Goal: Information Seeking & Learning: Learn about a topic

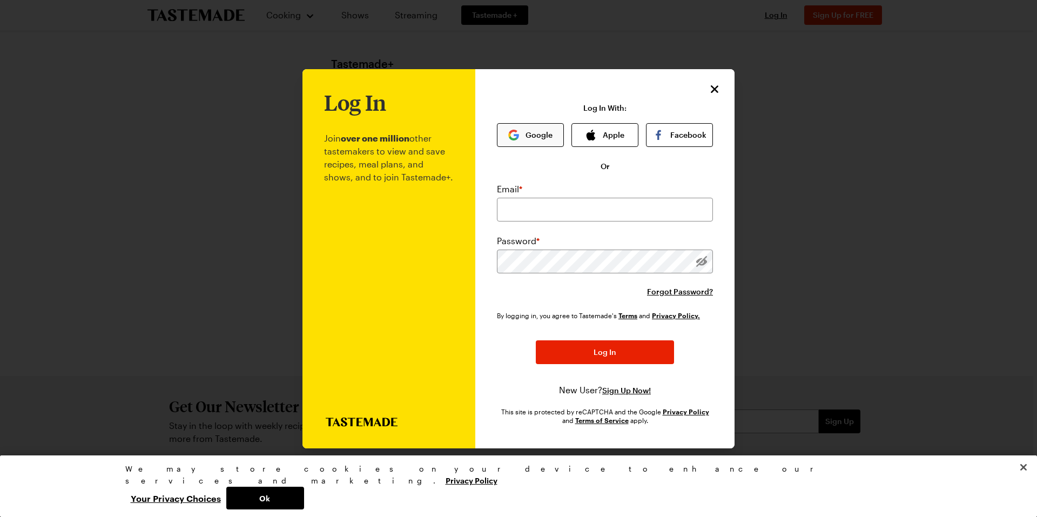
click at [538, 136] on button "Google" at bounding box center [530, 135] width 67 height 24
click at [607, 193] on div "Email *" at bounding box center [605, 188] width 216 height 13
click at [617, 212] on input "email" at bounding box center [605, 210] width 216 height 24
click at [700, 216] on input "email" at bounding box center [605, 210] width 216 height 24
click at [713, 211] on nordpass-icon at bounding box center [713, 209] width 0 height 9
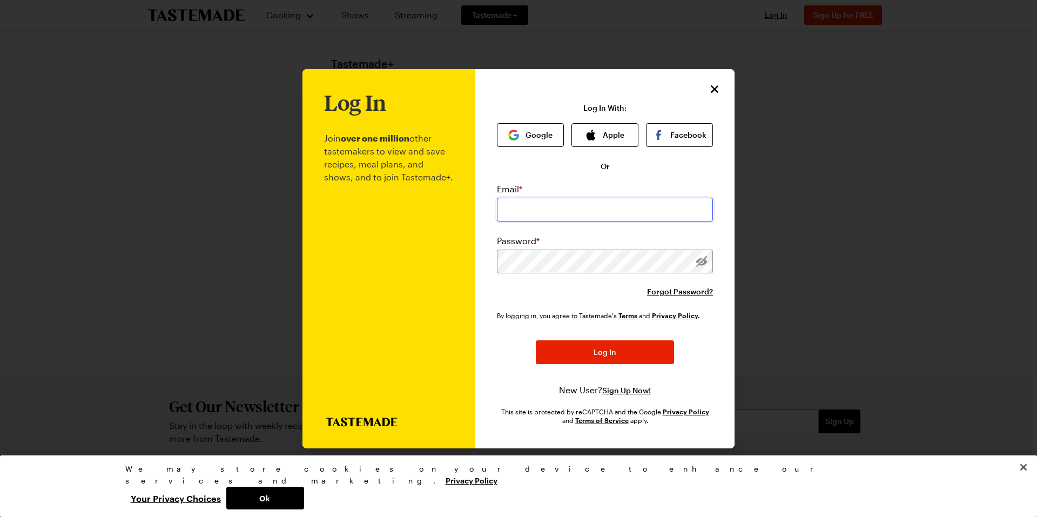
click at [640, 211] on input "email" at bounding box center [605, 210] width 216 height 24
drag, startPoint x: 639, startPoint y: 198, endPoint x: 645, endPoint y: 217, distance: 20.5
click at [639, 200] on input "email" at bounding box center [605, 210] width 216 height 24
click at [713, 207] on nordpass-icon at bounding box center [713, 209] width 0 height 9
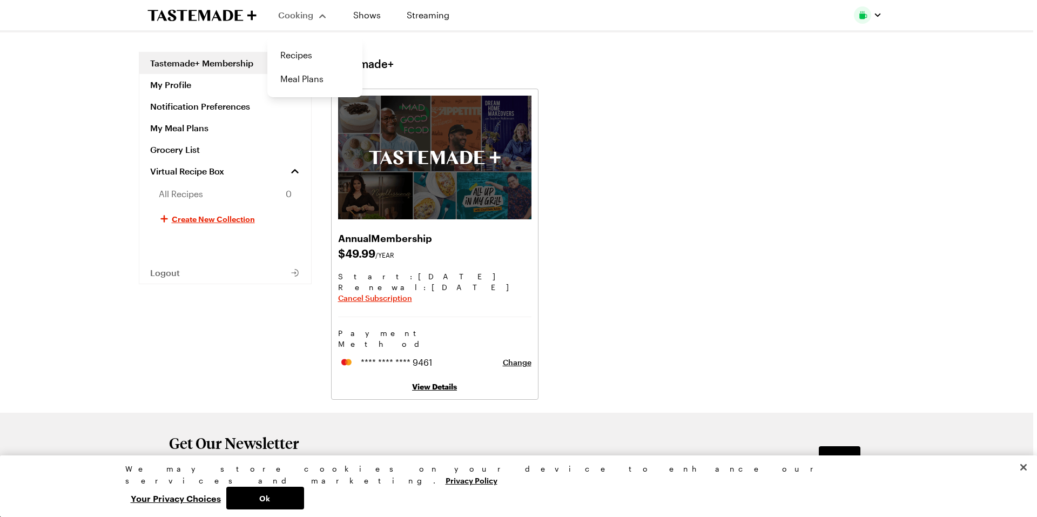
click at [319, 21] on div "Cooking" at bounding box center [302, 15] width 49 height 13
click at [314, 51] on link "Recipes" at bounding box center [315, 55] width 82 height 24
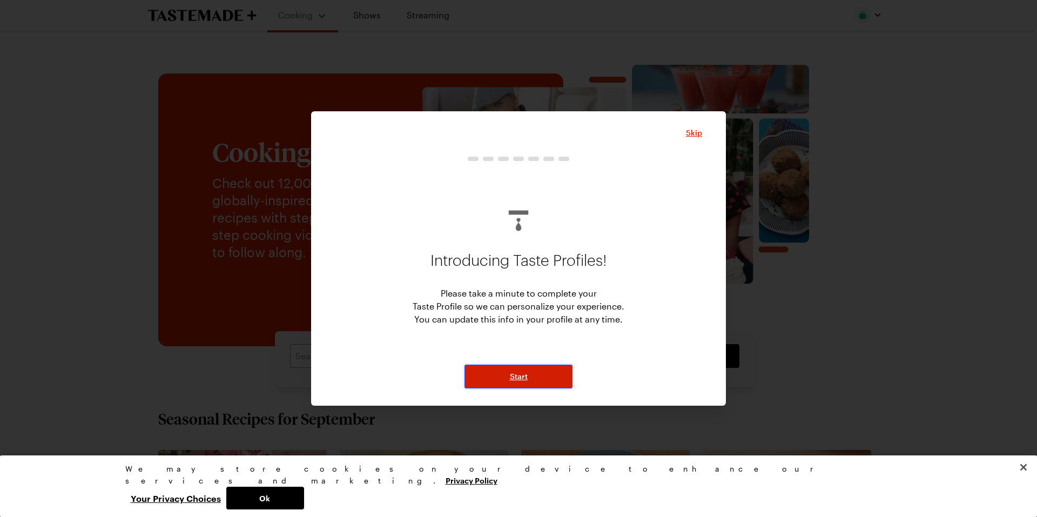
click at [555, 382] on button "Start" at bounding box center [518, 376] width 108 height 24
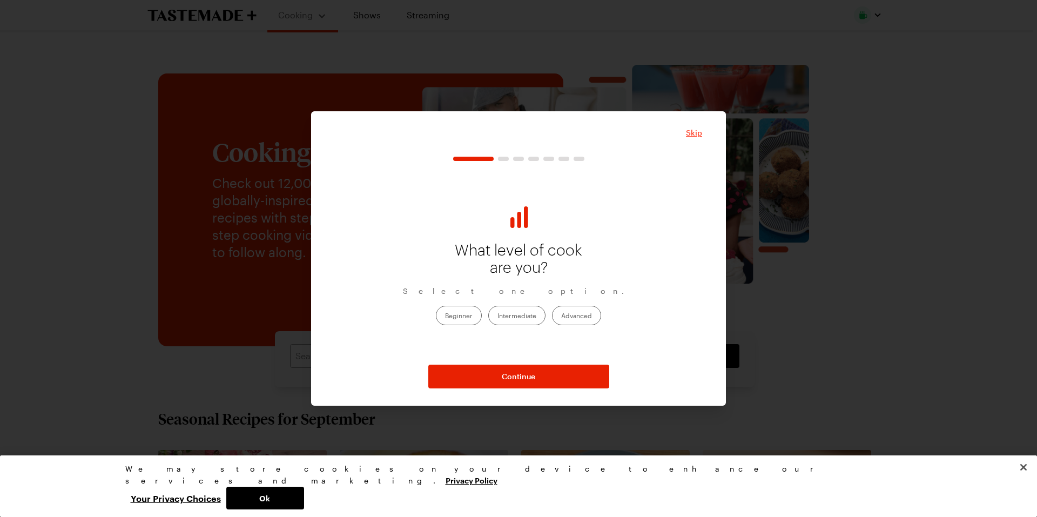
click at [700, 136] on span "Skip" at bounding box center [694, 132] width 16 height 11
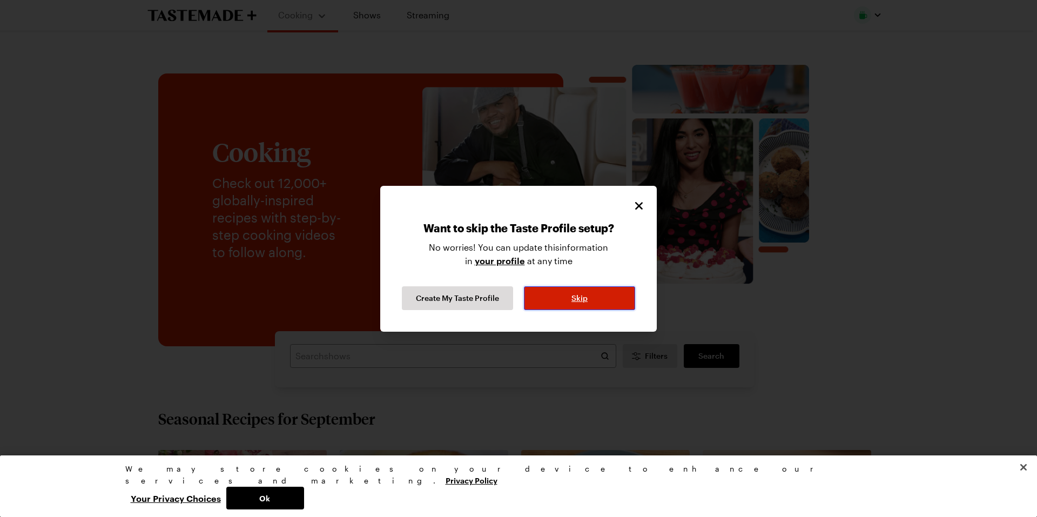
click at [560, 289] on button "Skip" at bounding box center [579, 298] width 111 height 24
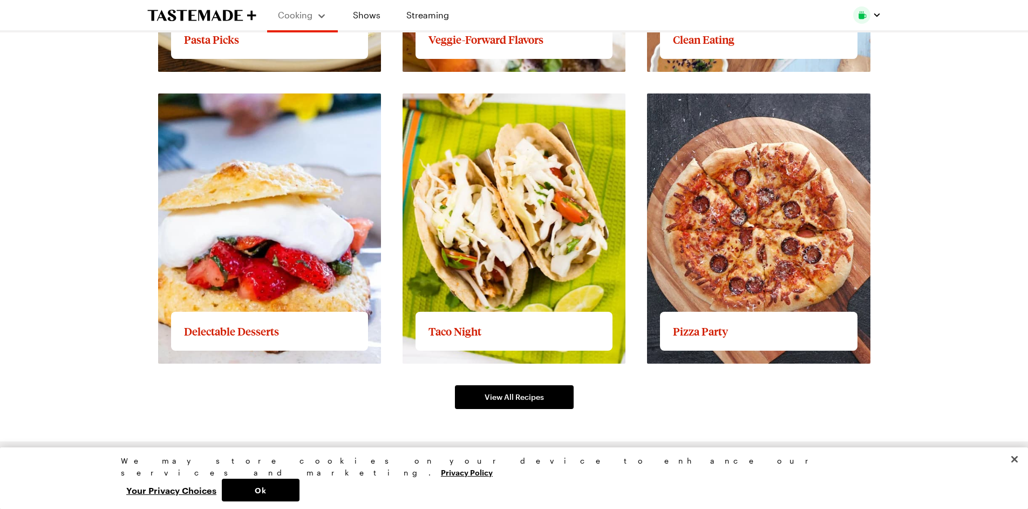
scroll to position [1657, 0]
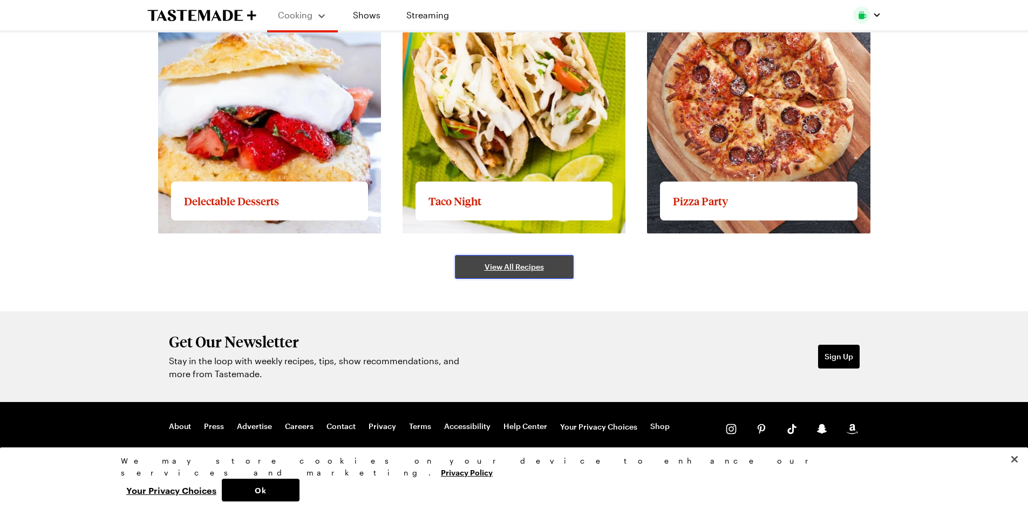
click at [521, 274] on link "View All Recipes" at bounding box center [514, 267] width 119 height 24
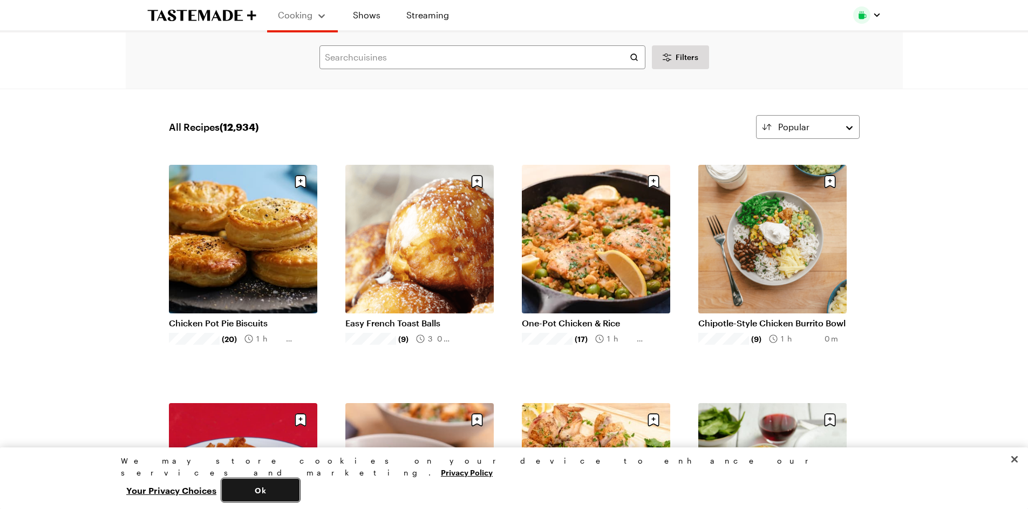
click at [300, 494] on button "Ok" at bounding box center [261, 489] width 78 height 23
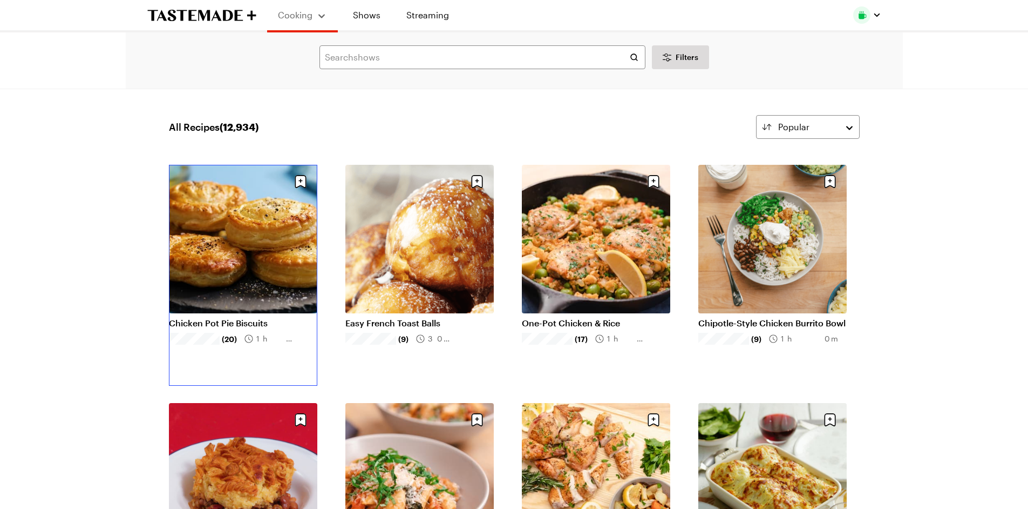
click at [251, 317] on link "Chicken Pot Pie Biscuits" at bounding box center [243, 322] width 148 height 11
click at [429, 317] on link "Easy French Toast Balls" at bounding box center [420, 322] width 148 height 11
click at [281, 317] on link "Chicken Pot Pie Biscuits" at bounding box center [243, 322] width 148 height 11
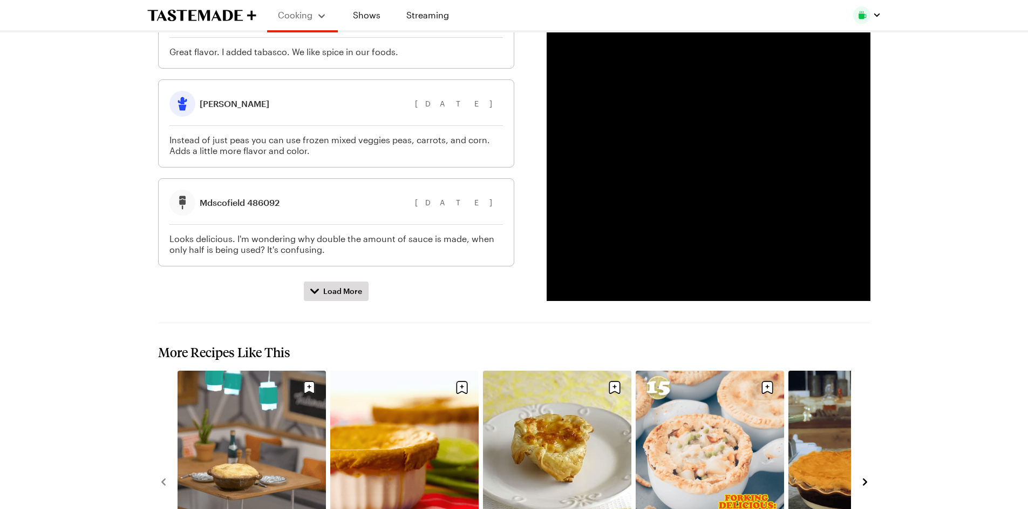
scroll to position [1674, 0]
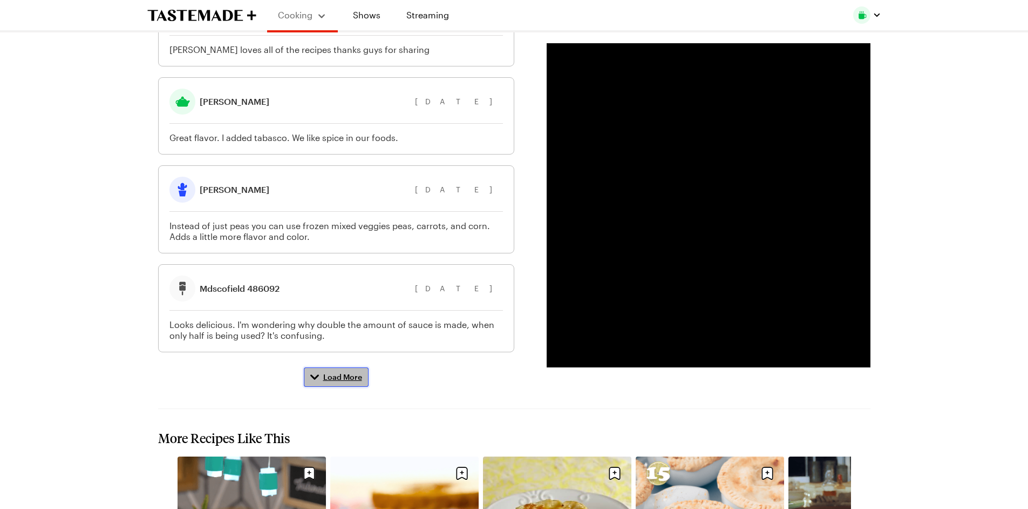
click at [306, 367] on button "Load More" at bounding box center [336, 376] width 65 height 19
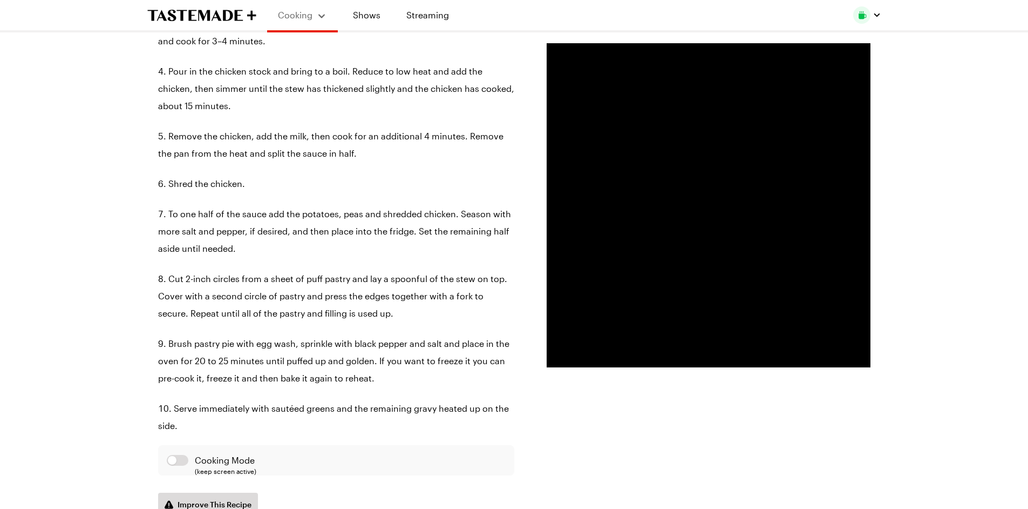
scroll to position [756, 0]
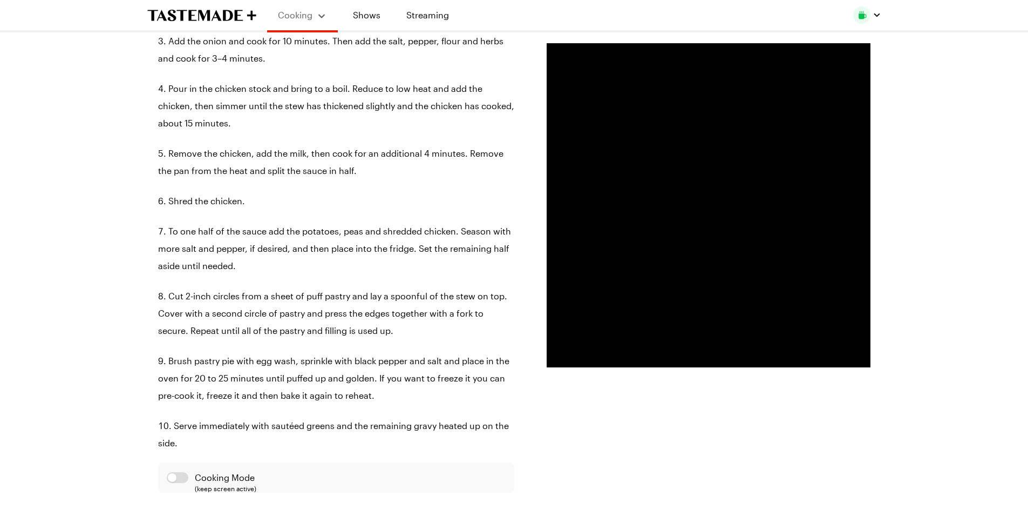
drag, startPoint x: 668, startPoint y: 229, endPoint x: 834, endPoint y: 410, distance: 245.7
click at [834, 410] on div "Prep Time: 20 min Cook Time: 1 hr 15 min Servings: 6 Scale Average Units: Imper…" at bounding box center [514, 468] width 713 height 2026
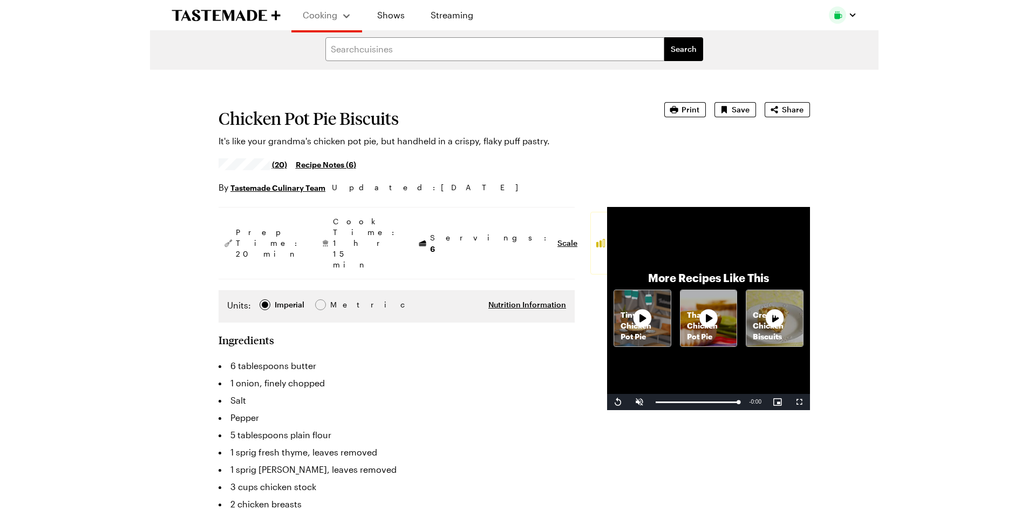
scroll to position [0, 0]
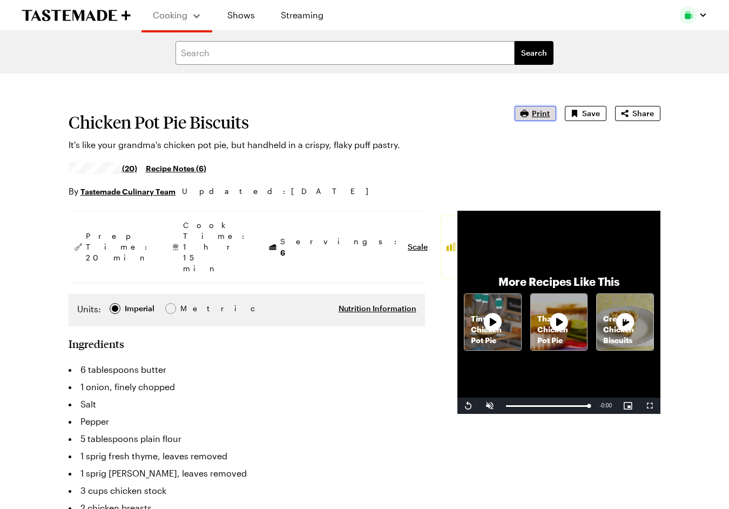
click at [546, 115] on span "Print" at bounding box center [541, 113] width 18 height 11
click at [537, 112] on span "Print" at bounding box center [541, 113] width 18 height 11
type textarea "x"
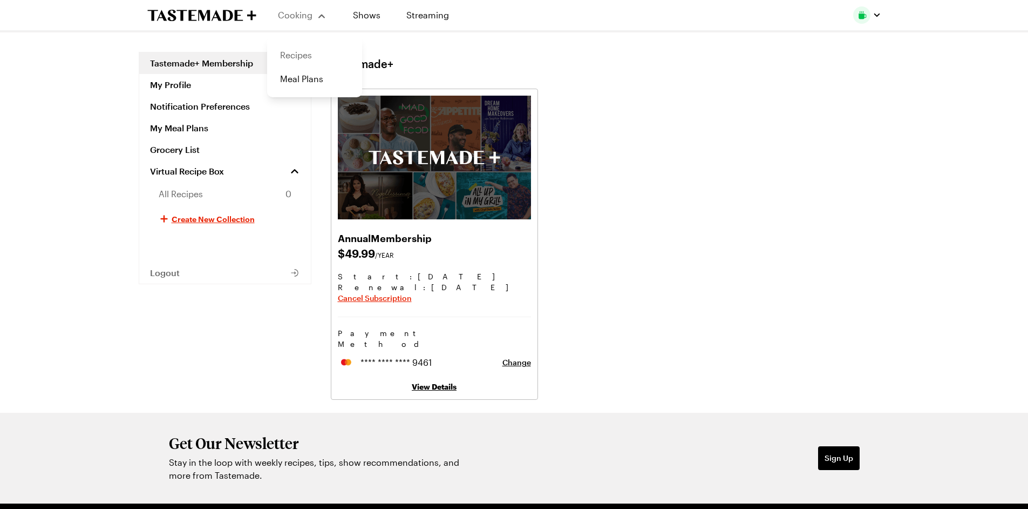
click at [293, 50] on link "Recipes" at bounding box center [315, 55] width 82 height 24
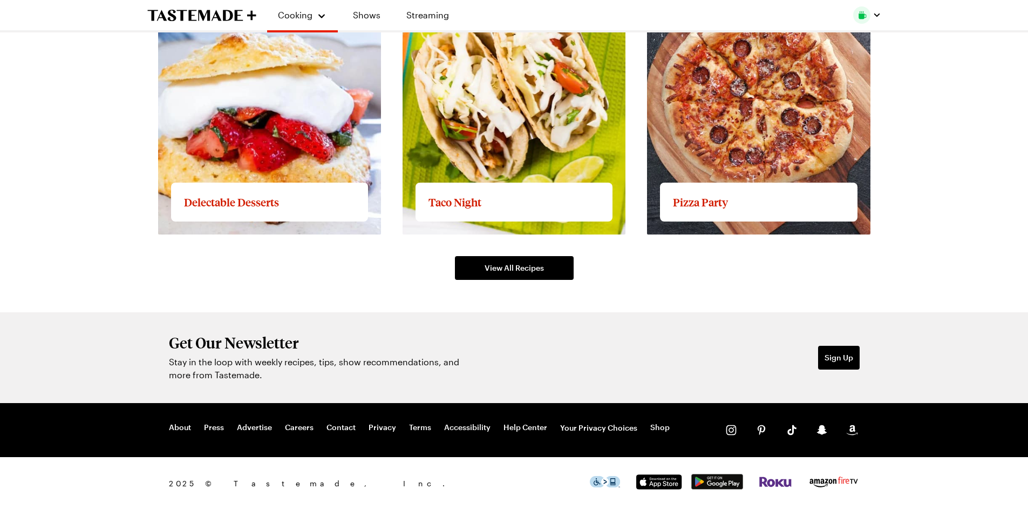
scroll to position [1657, 0]
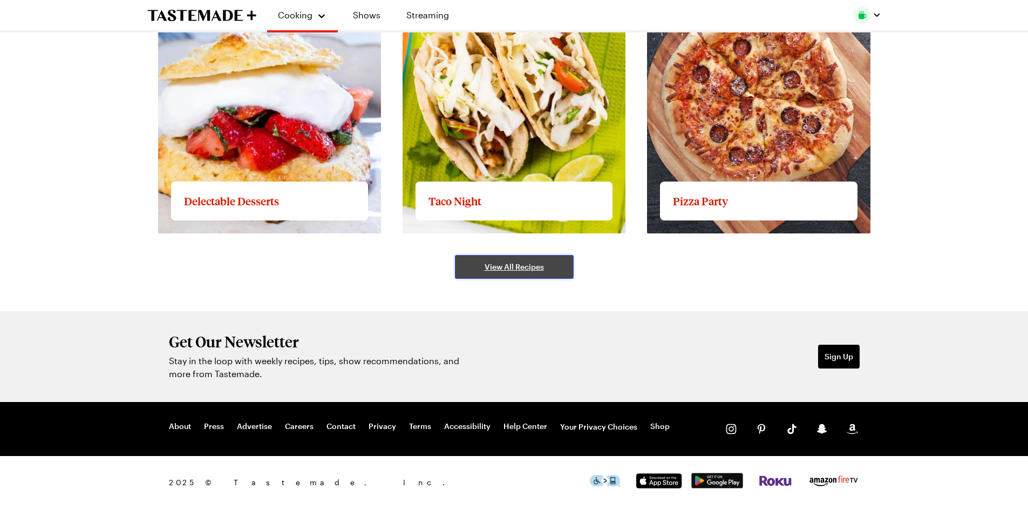
click at [519, 260] on link "View All Recipes" at bounding box center [514, 267] width 119 height 24
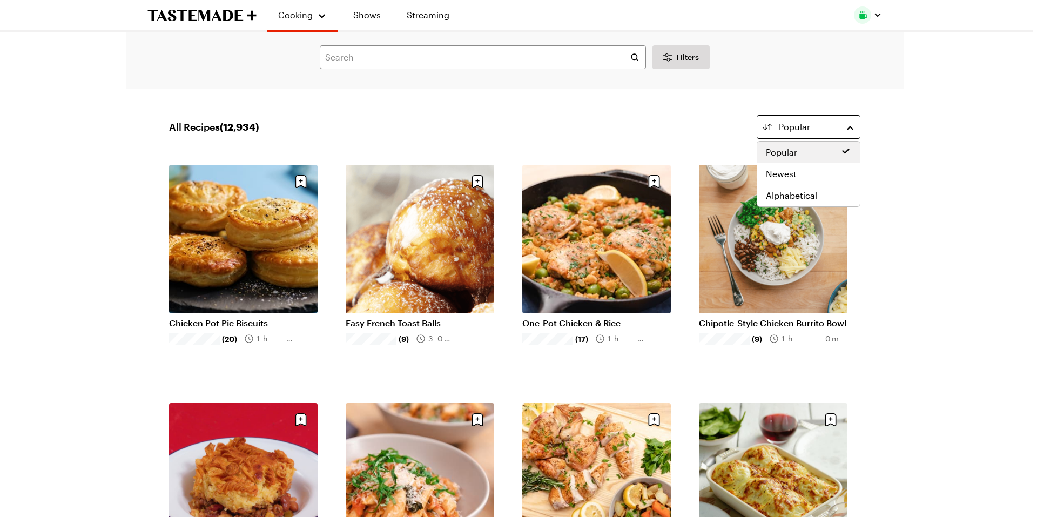
click at [812, 132] on div "Popular" at bounding box center [808, 126] width 59 height 13
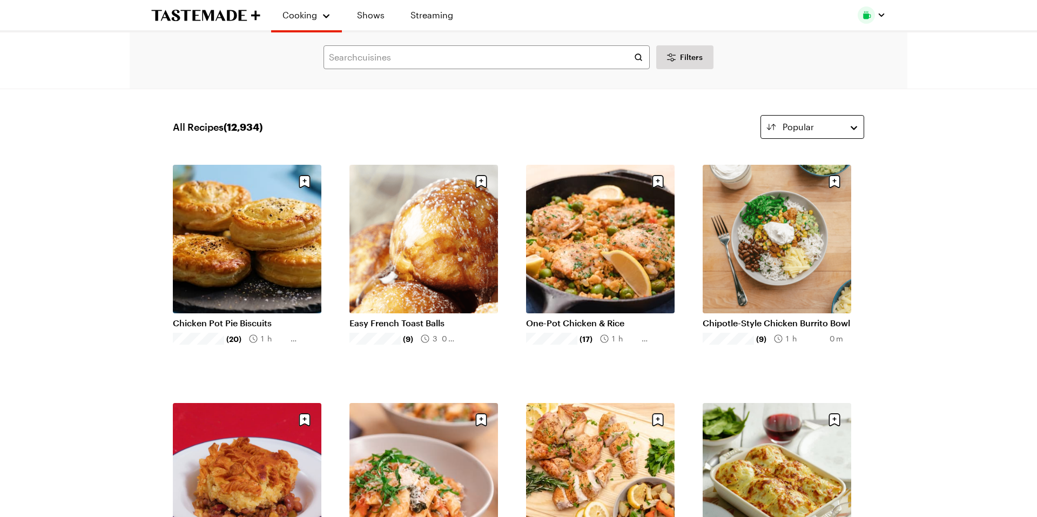
click at [836, 138] on button "Popular" at bounding box center [812, 127] width 104 height 24
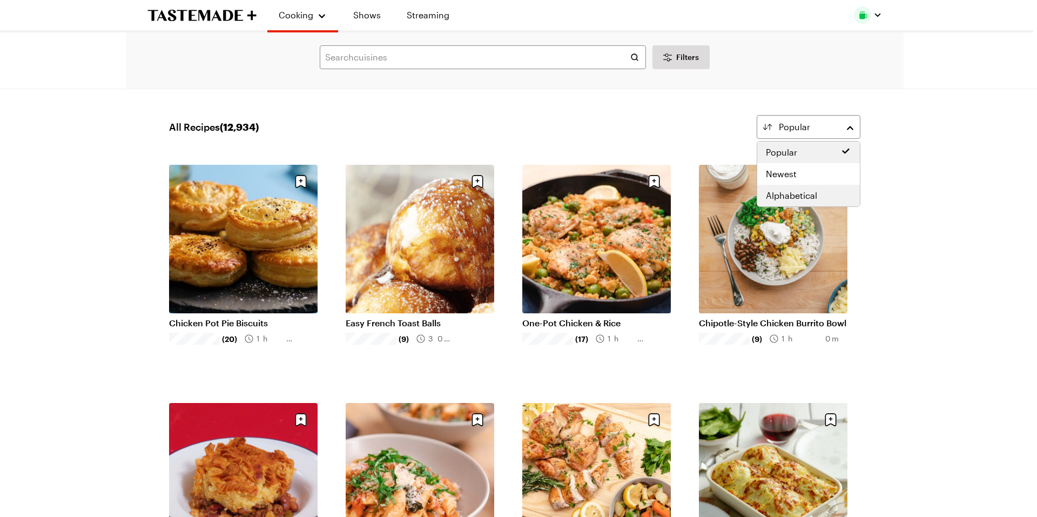
click at [800, 188] on div "Alphabetical" at bounding box center [808, 196] width 103 height 22
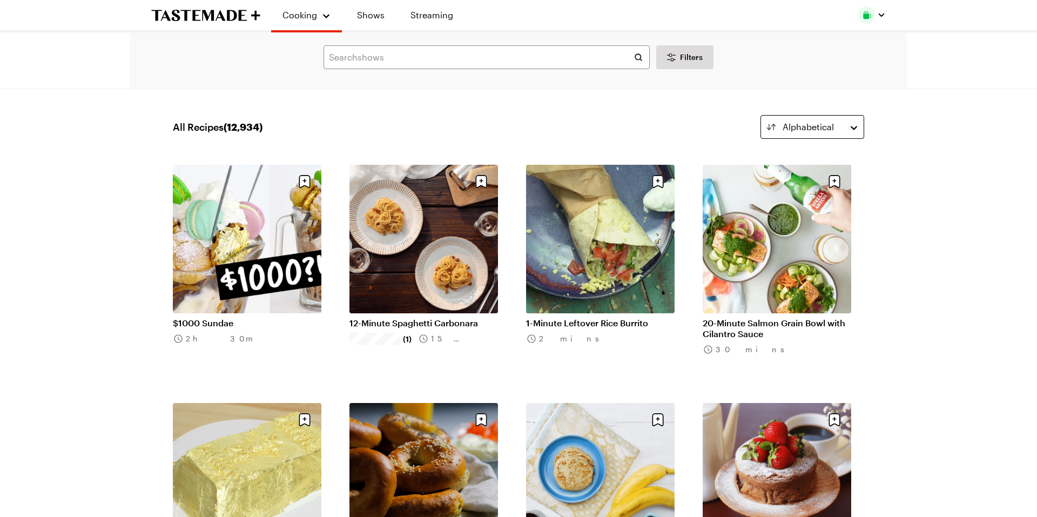
click at [809, 127] on span "Alphabetical" at bounding box center [807, 126] width 51 height 13
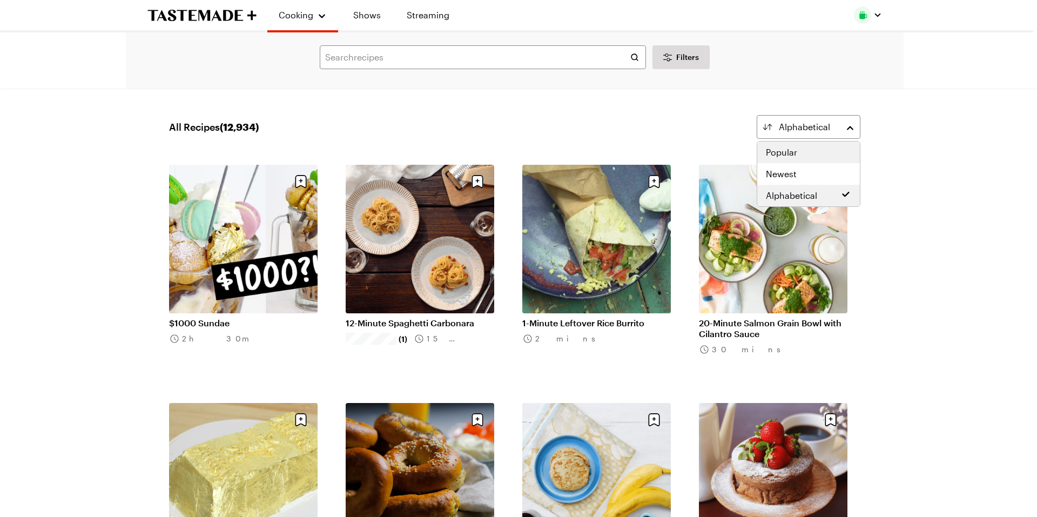
click at [804, 144] on div "Popular" at bounding box center [808, 152] width 103 height 22
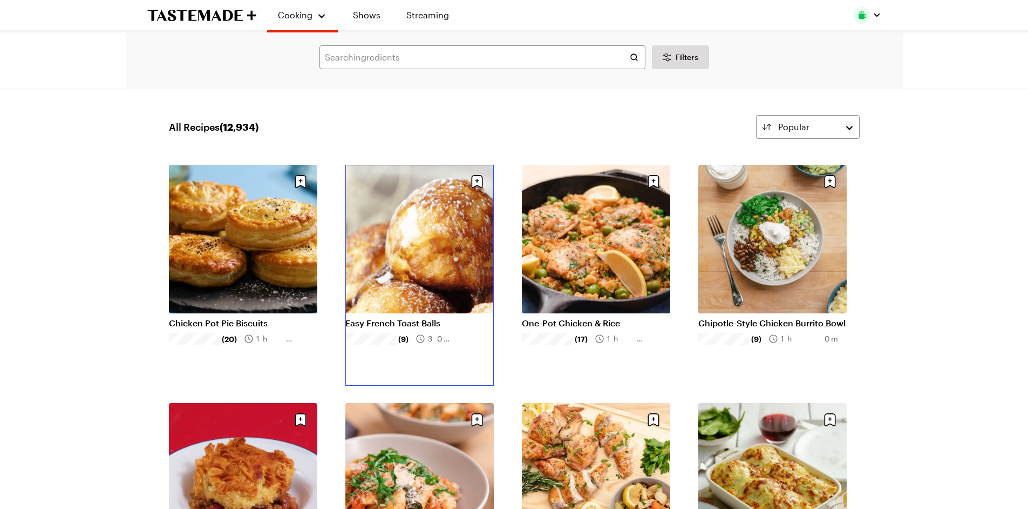
click at [445, 317] on link "Easy French Toast Balls" at bounding box center [420, 322] width 148 height 11
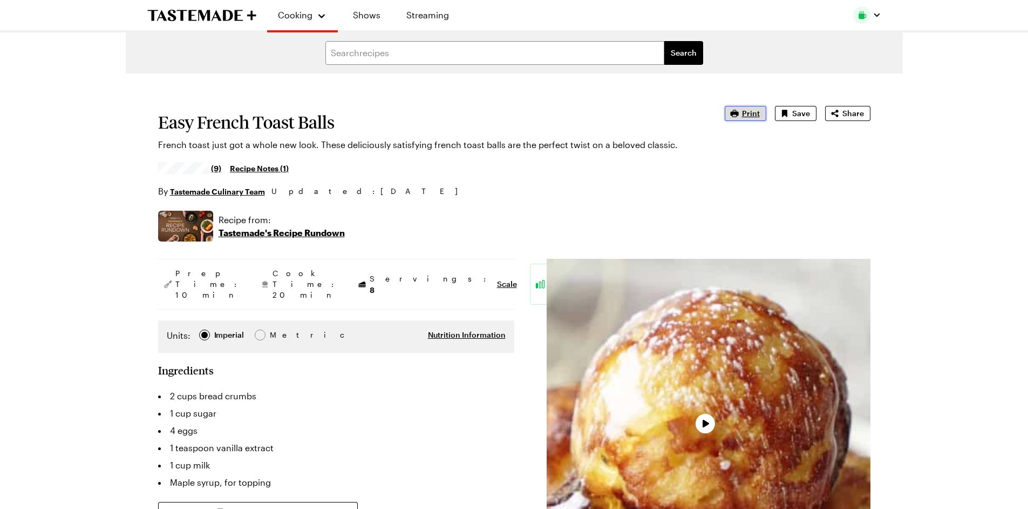
click at [739, 115] on icon "button" at bounding box center [734, 113] width 8 height 7
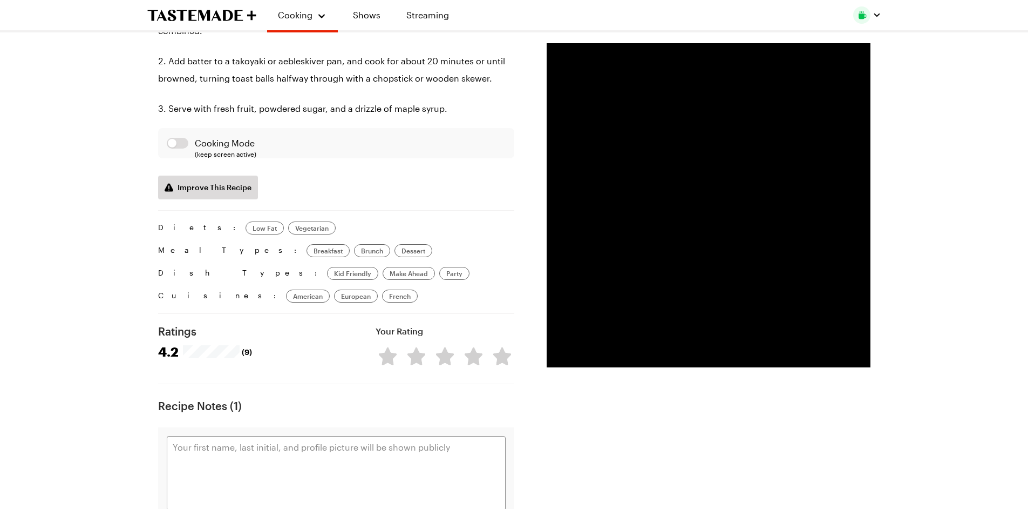
scroll to position [648, 0]
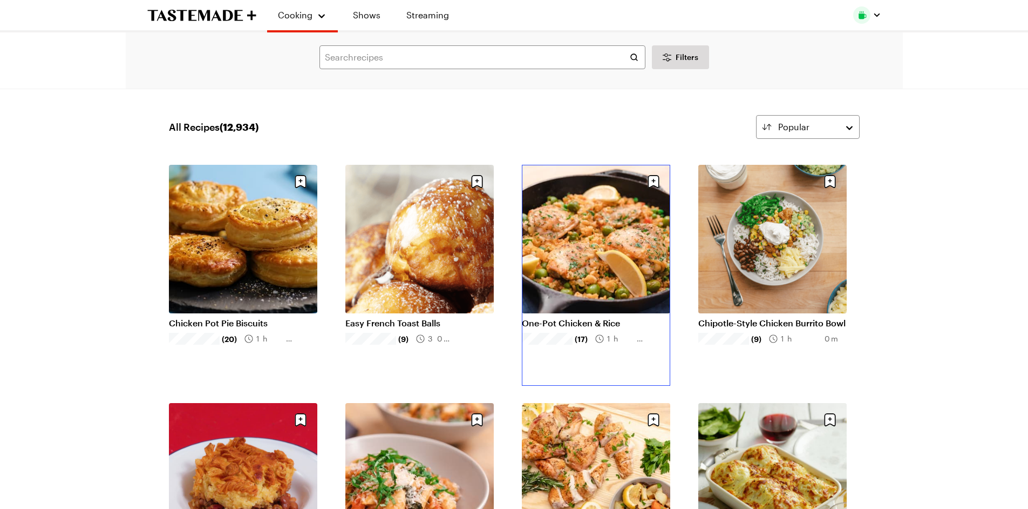
click at [559, 317] on link "One-Pot Chicken & Rice" at bounding box center [596, 322] width 148 height 11
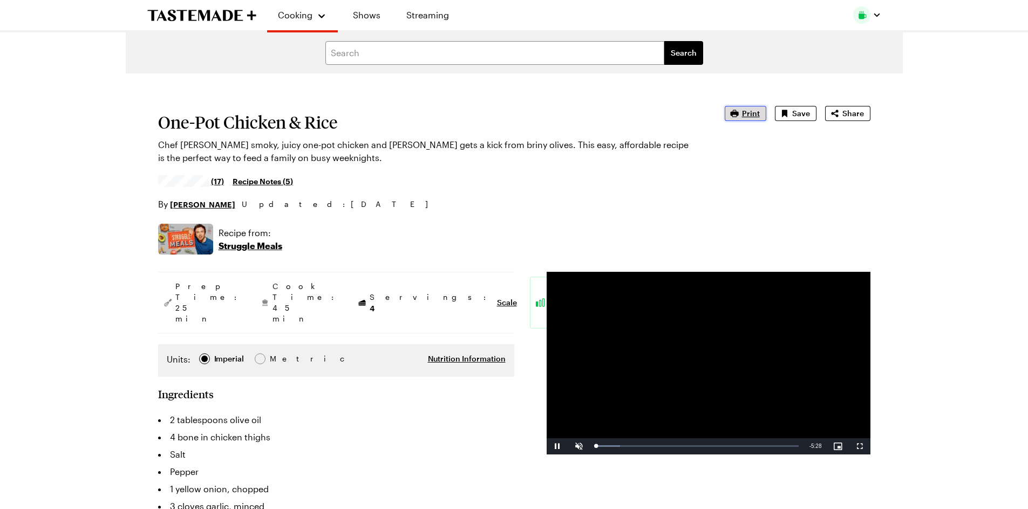
click at [739, 116] on icon "button" at bounding box center [734, 113] width 8 height 7
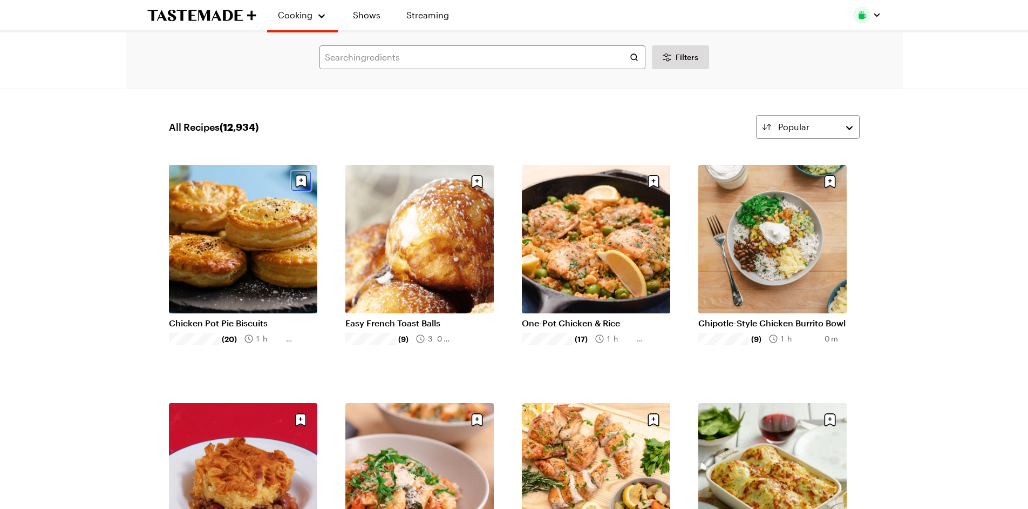
click at [300, 178] on icon "Save recipe" at bounding box center [300, 180] width 11 height 13
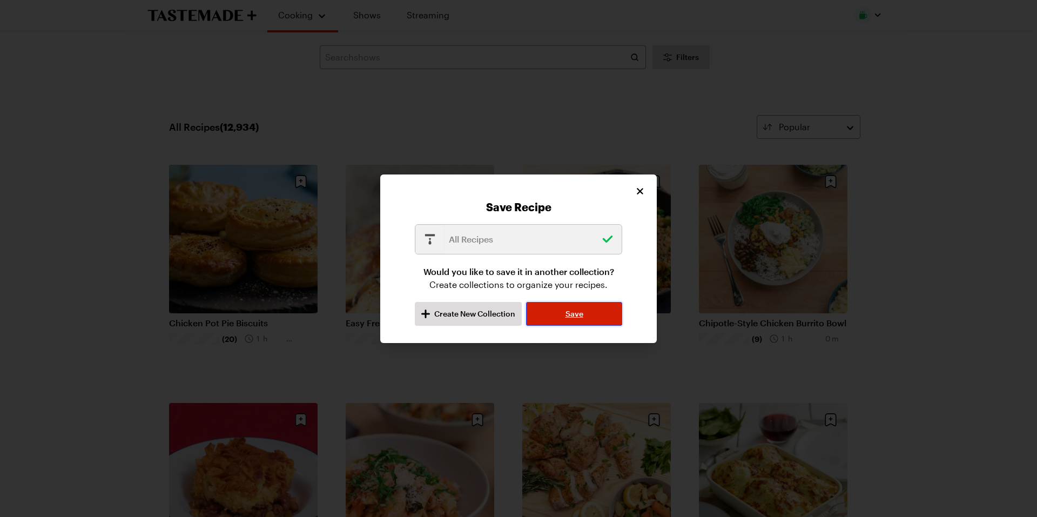
click at [564, 320] on button "Save" at bounding box center [574, 314] width 96 height 24
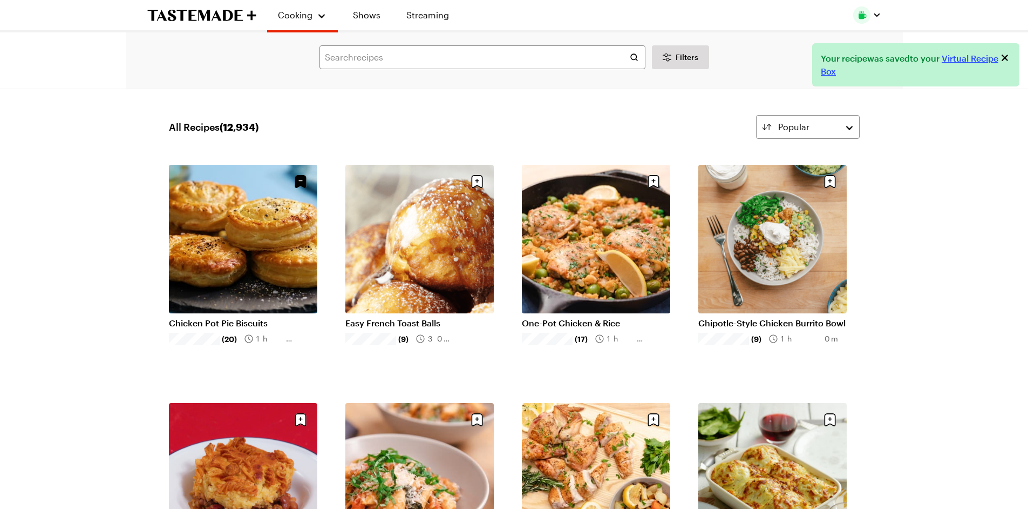
click at [962, 57] on link "Virtual Recipe Box" at bounding box center [910, 64] width 178 height 23
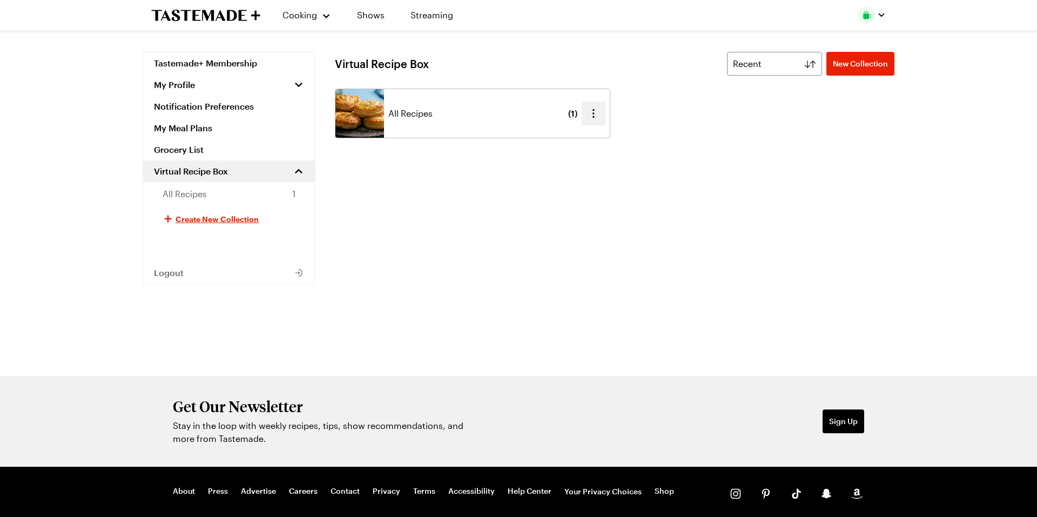
click at [591, 116] on icon "button" at bounding box center [593, 113] width 13 height 13
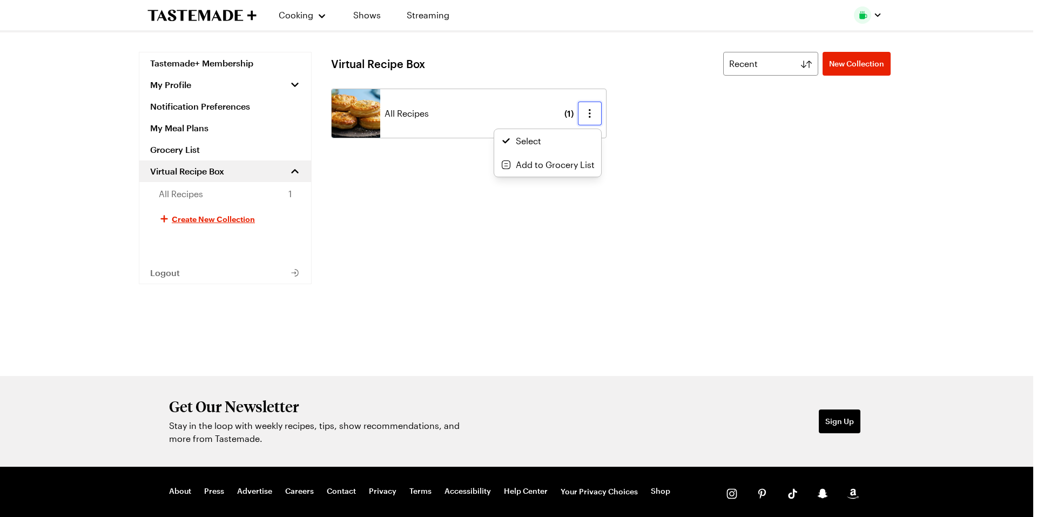
click at [714, 166] on div "Virtual Recipe Box Recent New Collection Recent All Recipes ( 1 ) Select Add to…" at bounding box center [610, 214] width 559 height 324
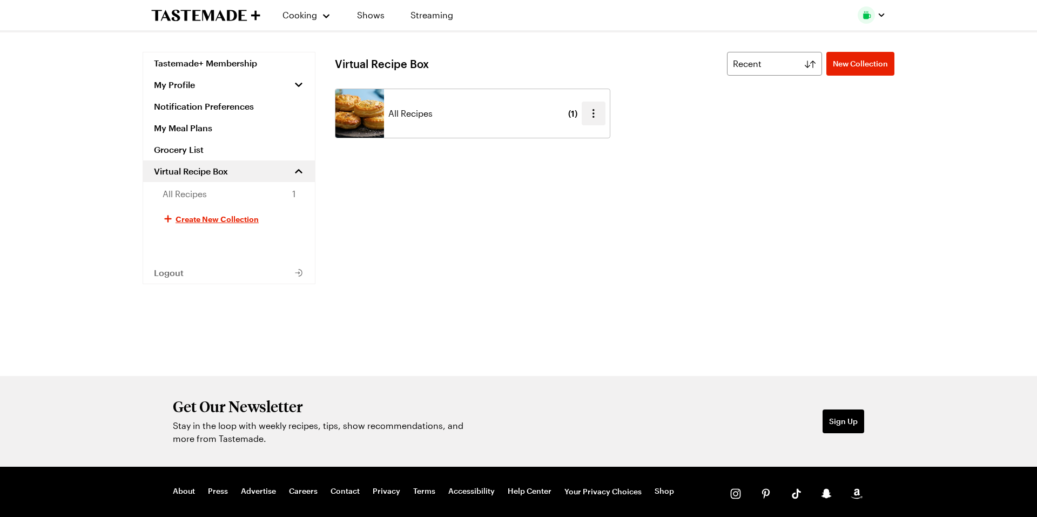
click at [587, 114] on icon "button" at bounding box center [593, 113] width 13 height 13
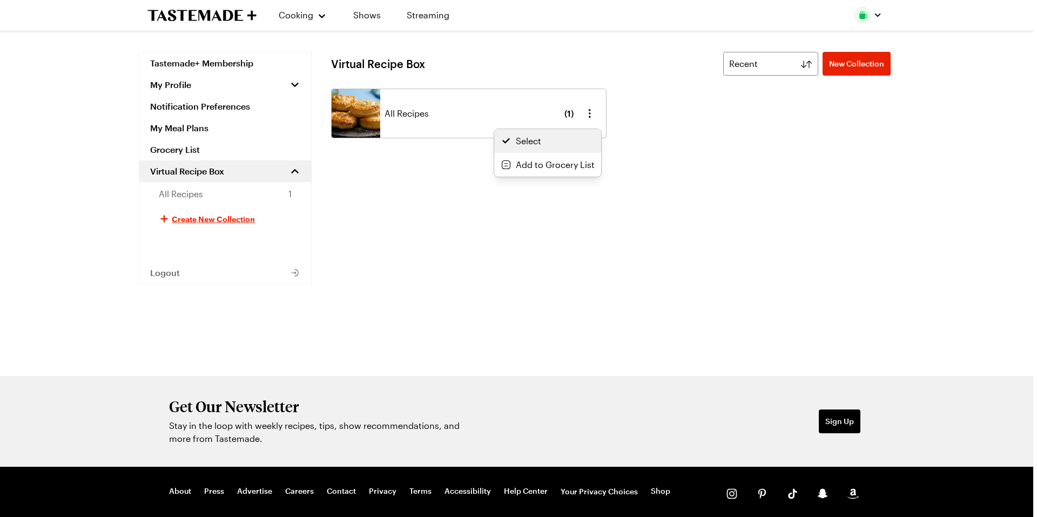
click at [566, 140] on button "Select" at bounding box center [547, 141] width 107 height 24
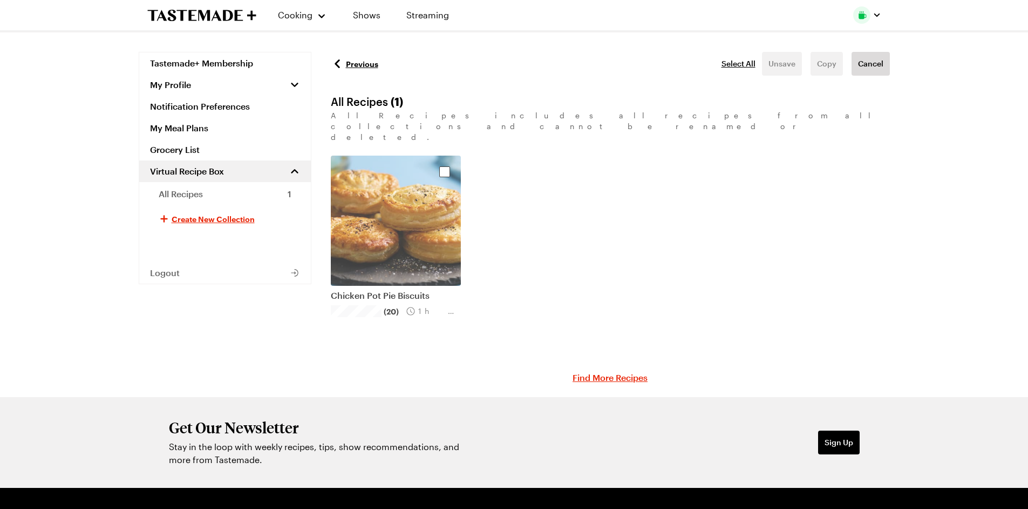
click at [449, 166] on div "Select recipe" at bounding box center [444, 171] width 11 height 11
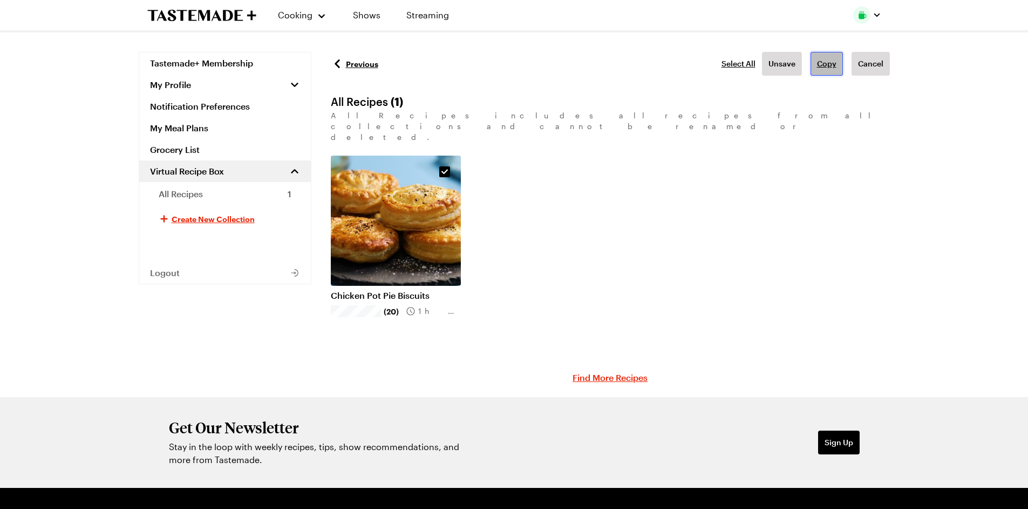
click at [829, 61] on span "Copy" at bounding box center [826, 63] width 19 height 11
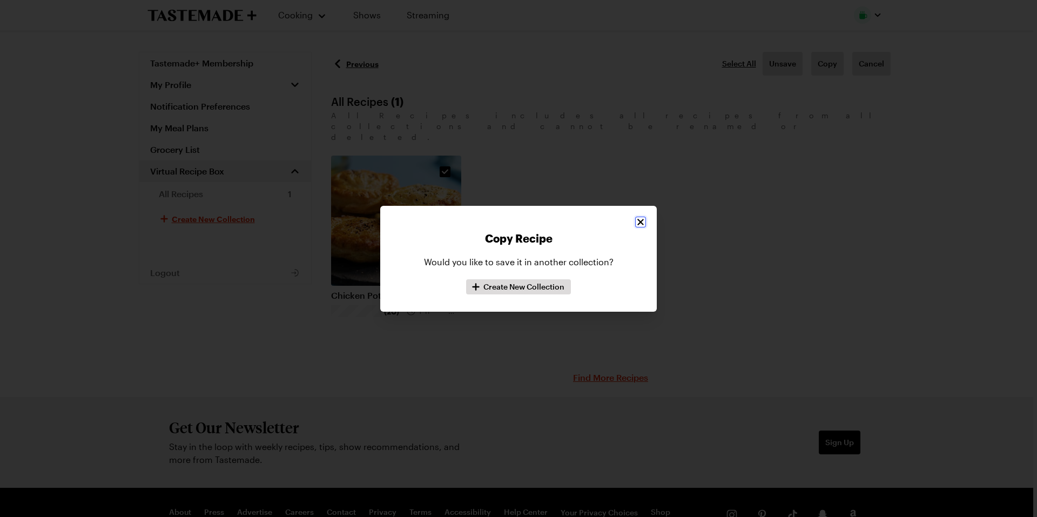
click at [635, 220] on icon "Close" at bounding box center [640, 221] width 11 height 11
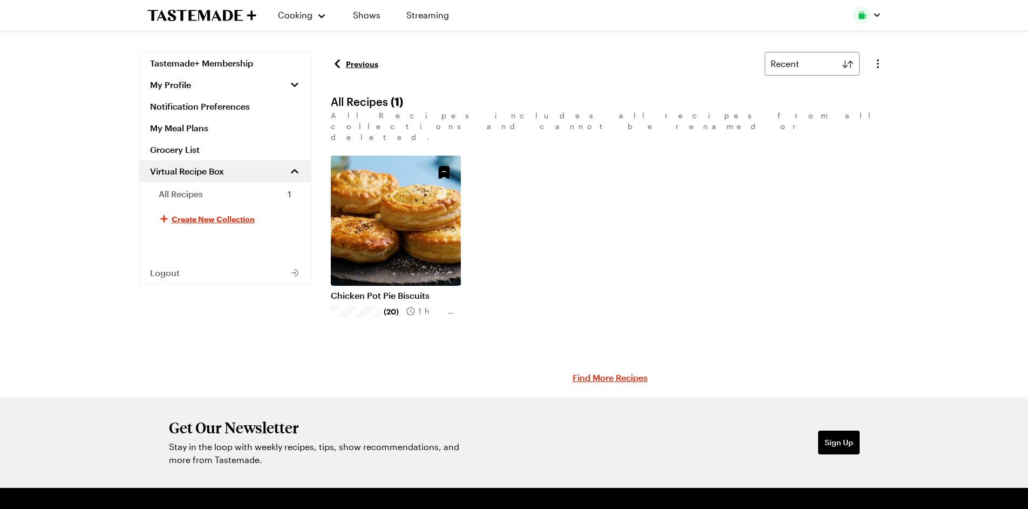
click at [341, 65] on icon at bounding box center [337, 63] width 13 height 13
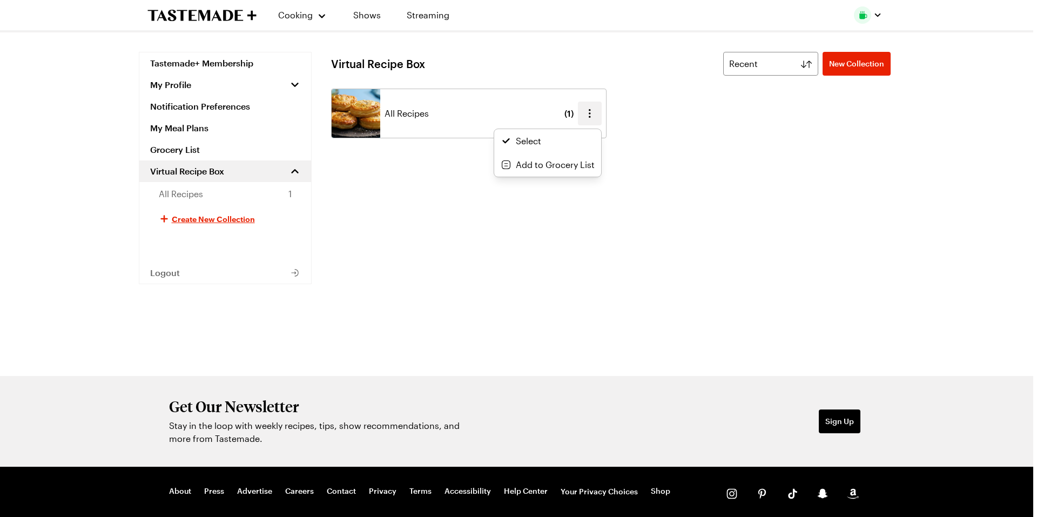
click at [588, 112] on icon "button" at bounding box center [589, 113] width 13 height 13
click at [565, 140] on button "Select" at bounding box center [547, 141] width 107 height 24
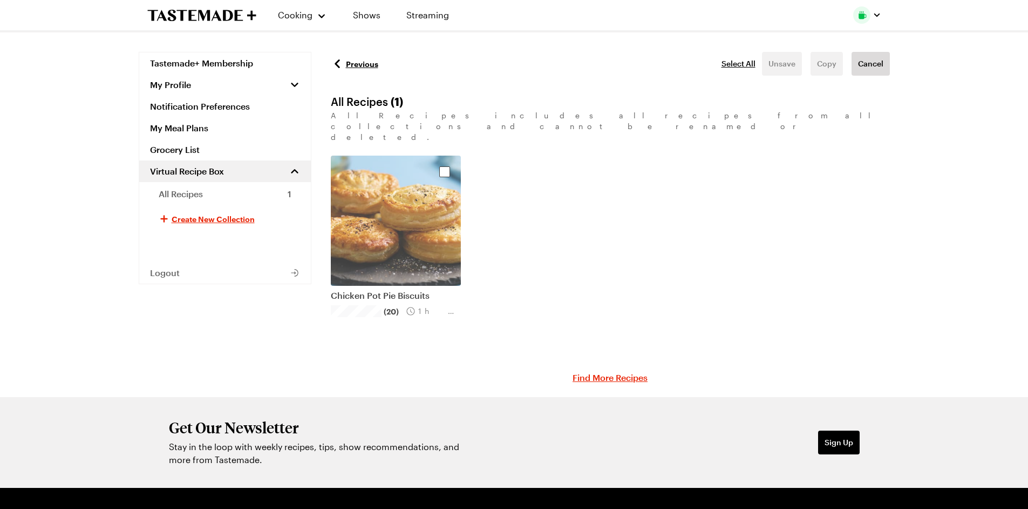
click at [443, 166] on div "Select recipe" at bounding box center [444, 171] width 11 height 11
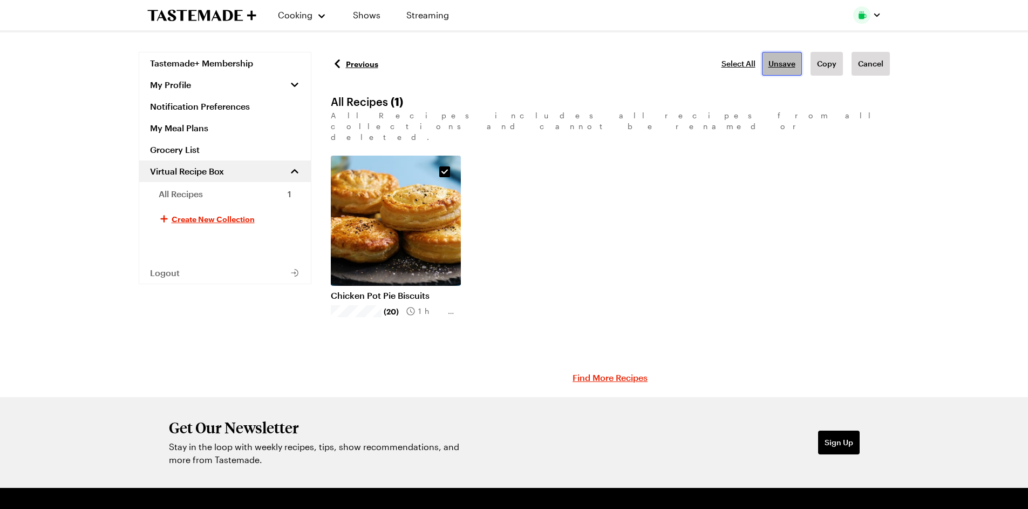
click at [786, 66] on span "Unsave" at bounding box center [782, 63] width 27 height 11
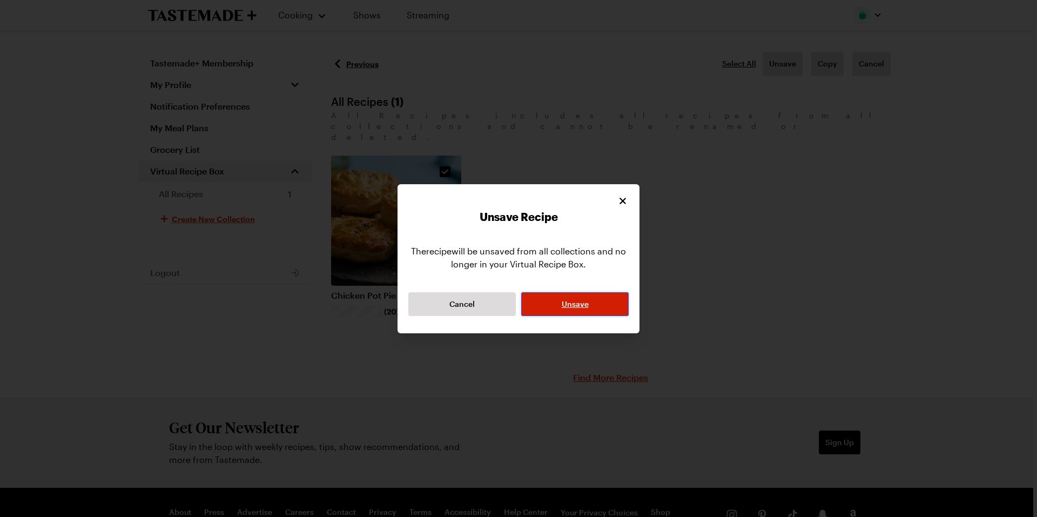
click at [571, 296] on button "Unsave" at bounding box center [574, 304] width 107 height 24
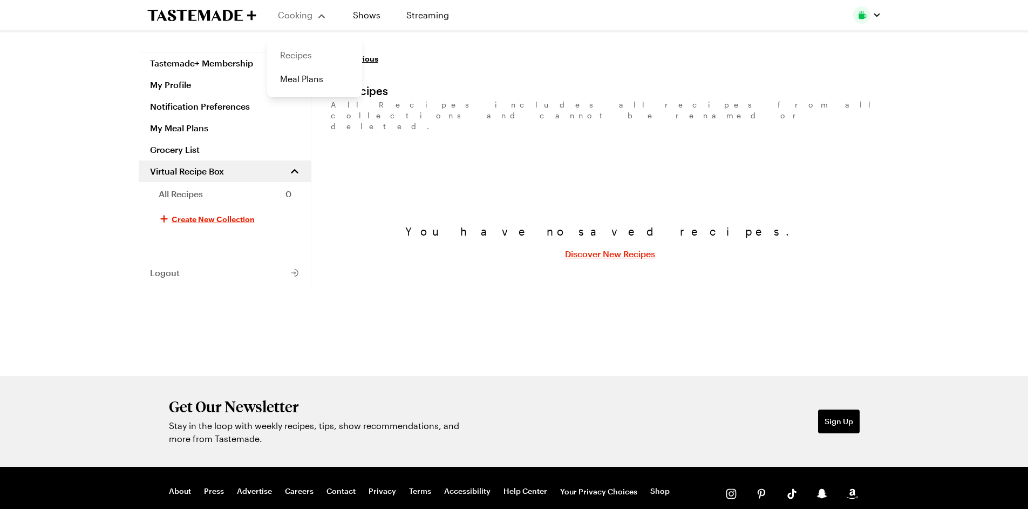
click at [295, 48] on link "Recipes" at bounding box center [315, 55] width 82 height 24
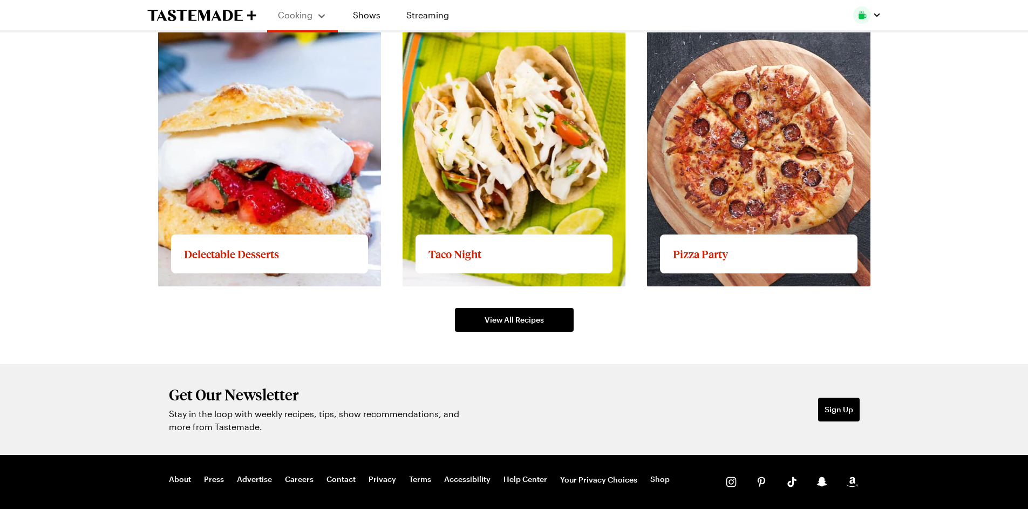
scroll to position [1657, 0]
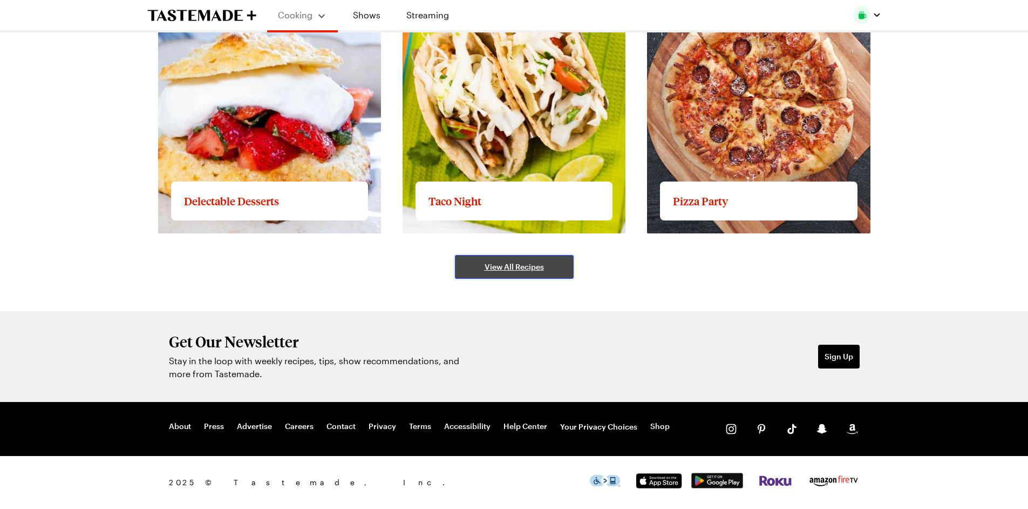
click at [532, 272] on link "View All Recipes" at bounding box center [514, 267] width 119 height 24
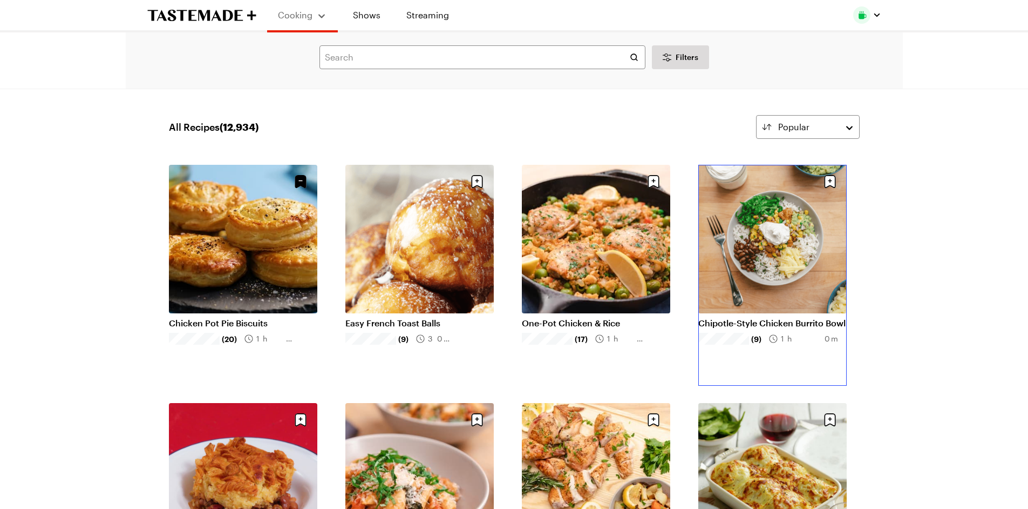
click at [744, 317] on link "Chipotle-Style Chicken Burrito Bowl" at bounding box center [773, 322] width 148 height 11
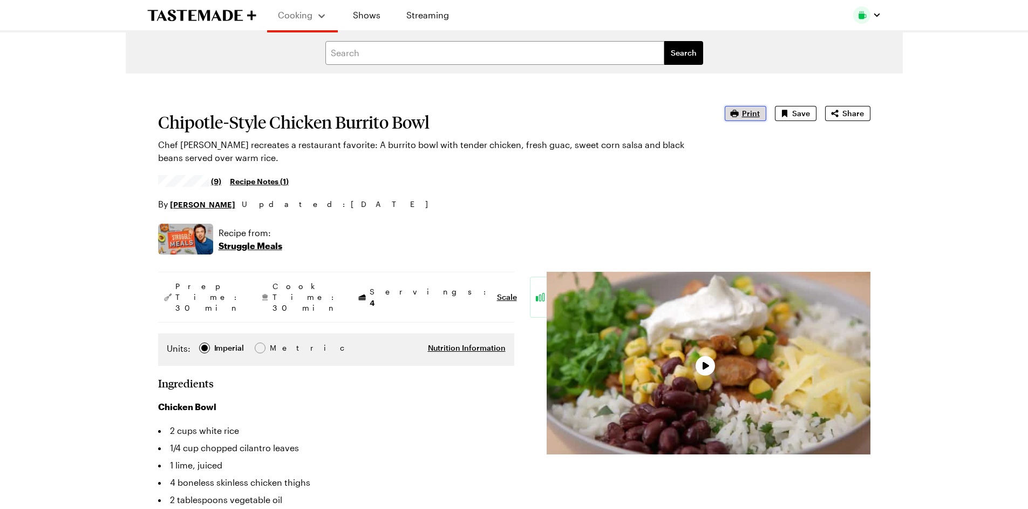
click at [749, 113] on span "Print" at bounding box center [751, 113] width 18 height 11
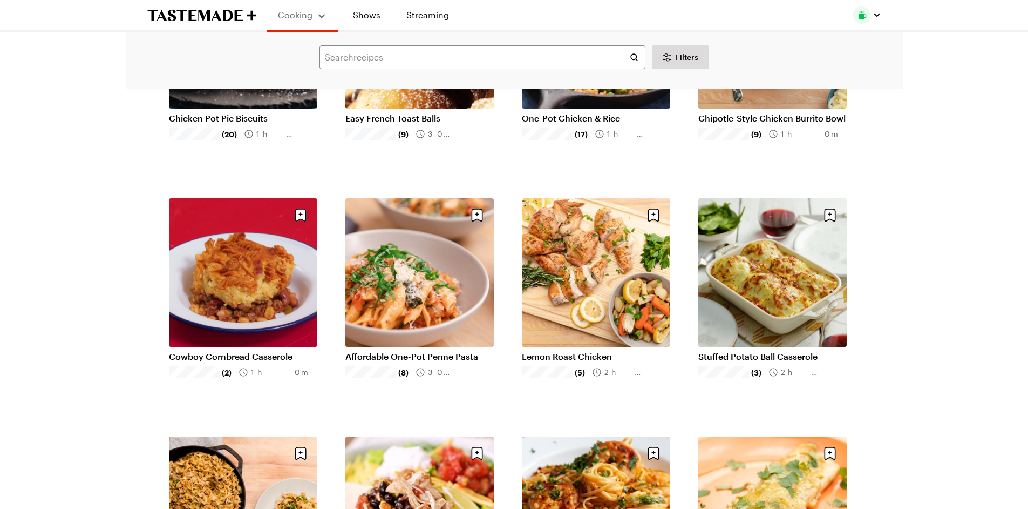
scroll to position [216, 0]
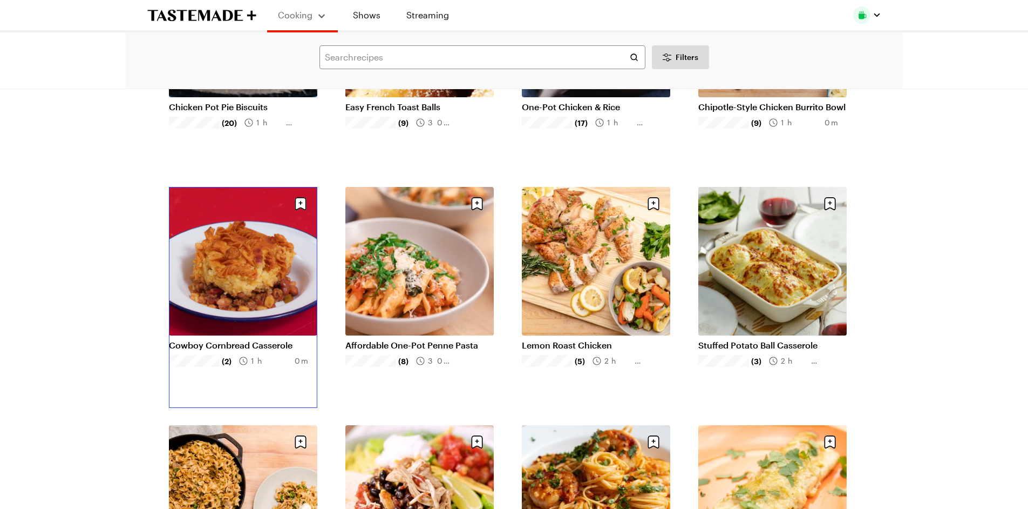
click at [271, 340] on link "Cowboy Cornbread Casserole" at bounding box center [243, 345] width 148 height 11
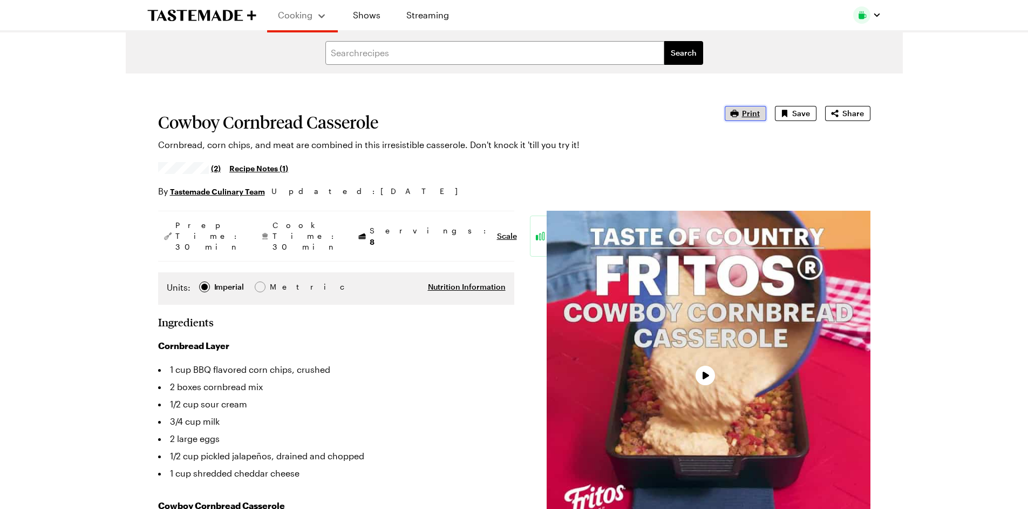
click at [760, 115] on span "Print" at bounding box center [751, 113] width 18 height 11
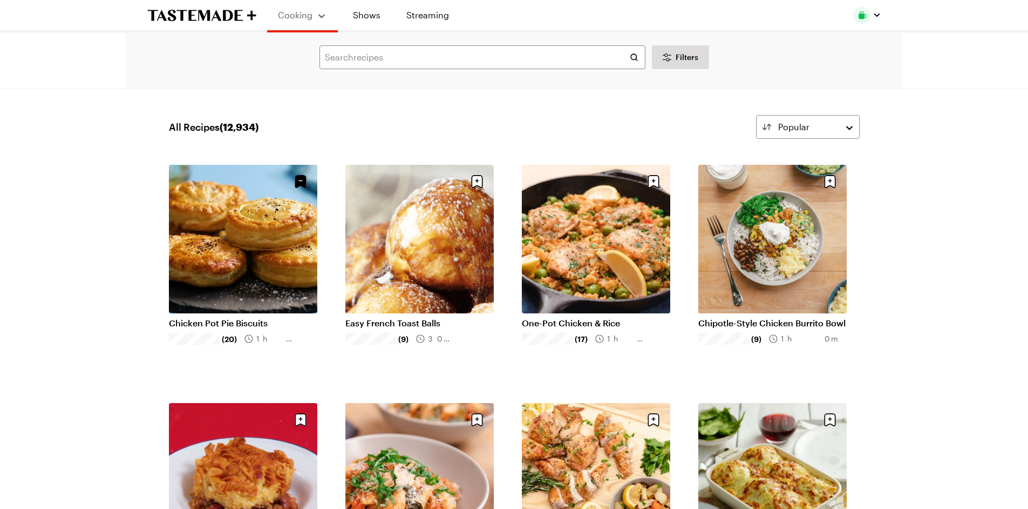
drag, startPoint x: 267, startPoint y: 253, endPoint x: 136, endPoint y: 261, distance: 131.5
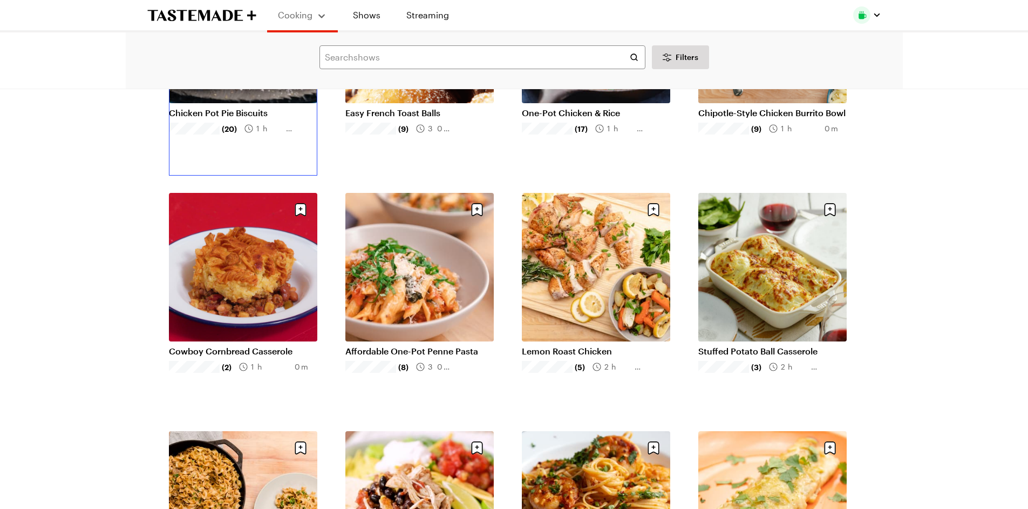
scroll to position [216, 0]
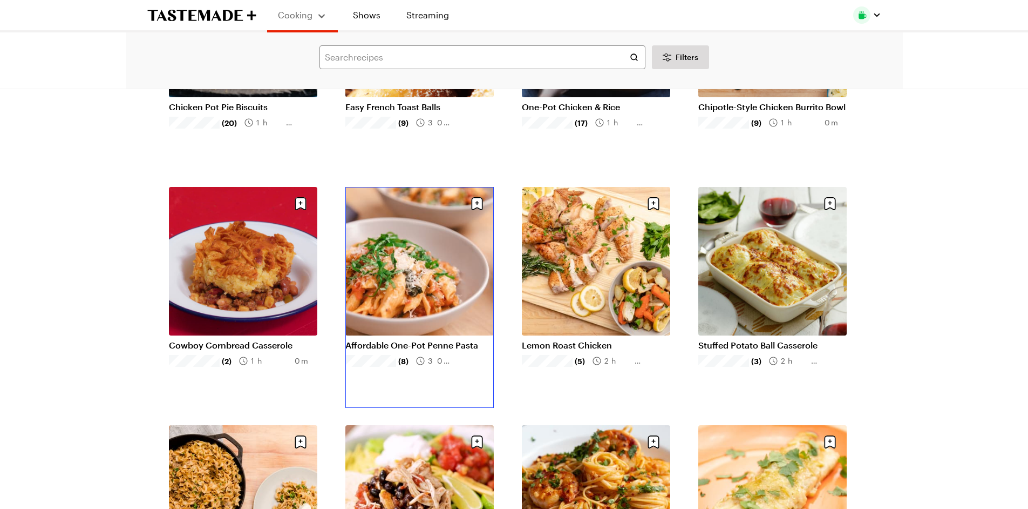
click at [423, 340] on link "Affordable One-Pot Penne Pasta" at bounding box center [420, 345] width 148 height 11
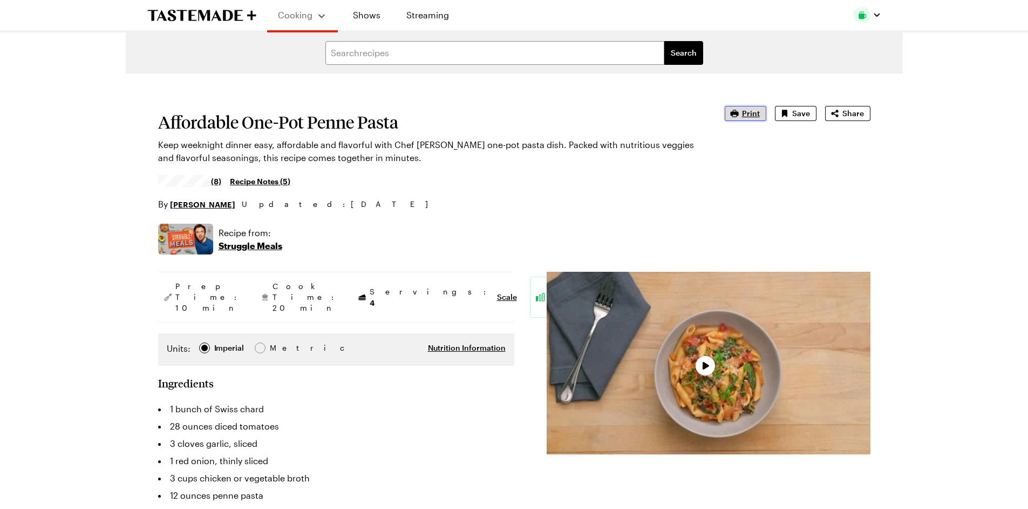
click at [748, 112] on span "Print" at bounding box center [751, 113] width 18 height 11
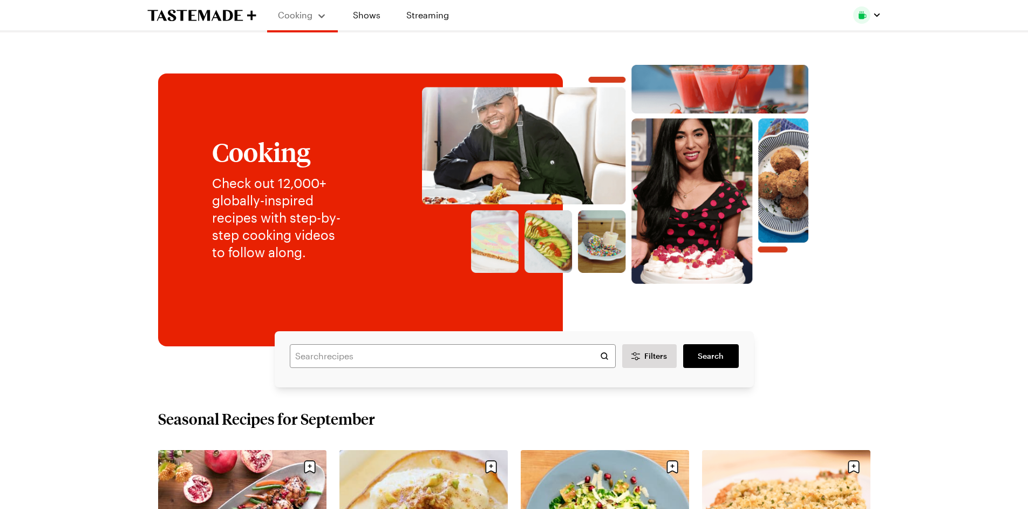
scroll to position [1657, 0]
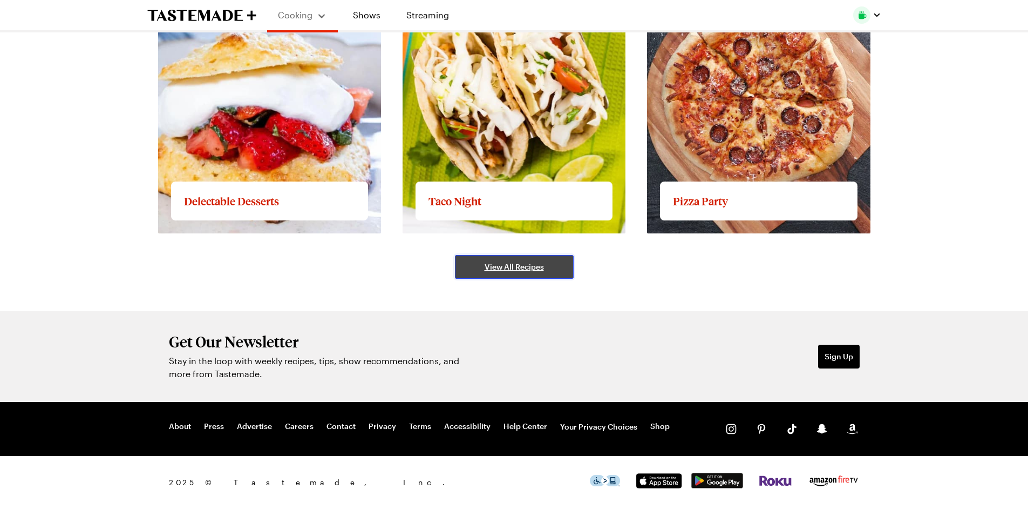
click at [473, 274] on link "View All Recipes" at bounding box center [514, 267] width 119 height 24
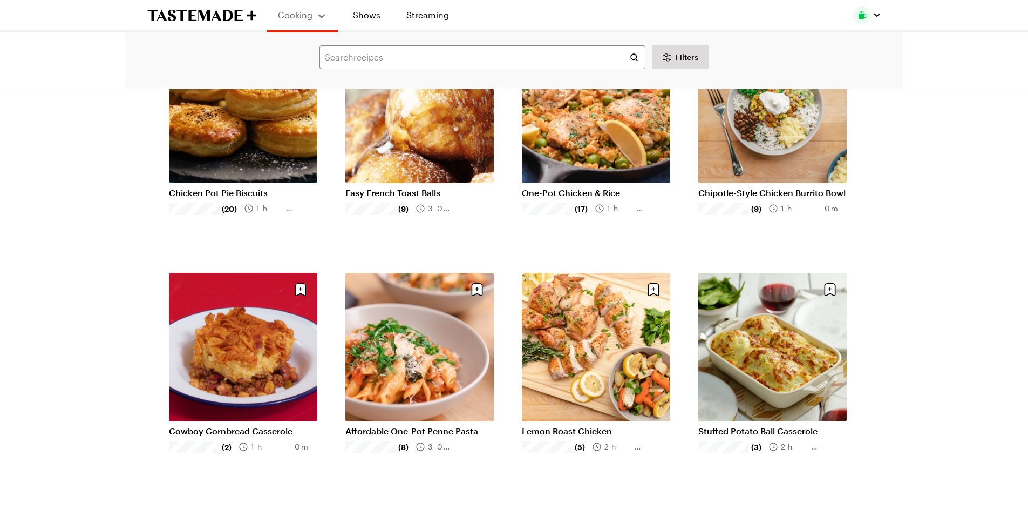
scroll to position [162, 0]
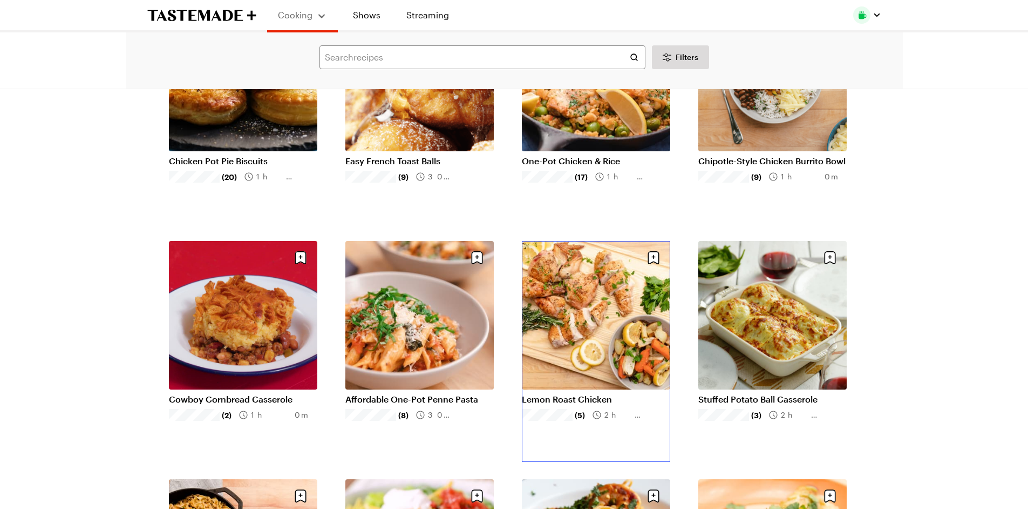
click at [594, 394] on link "Lemon Roast Chicken" at bounding box center [596, 399] width 148 height 11
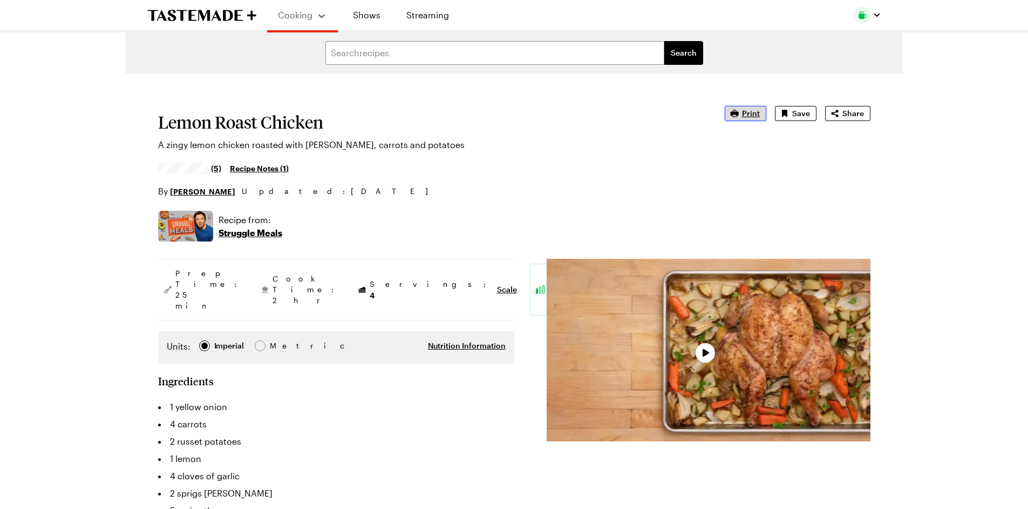
click at [744, 114] on span "Print" at bounding box center [751, 113] width 18 height 11
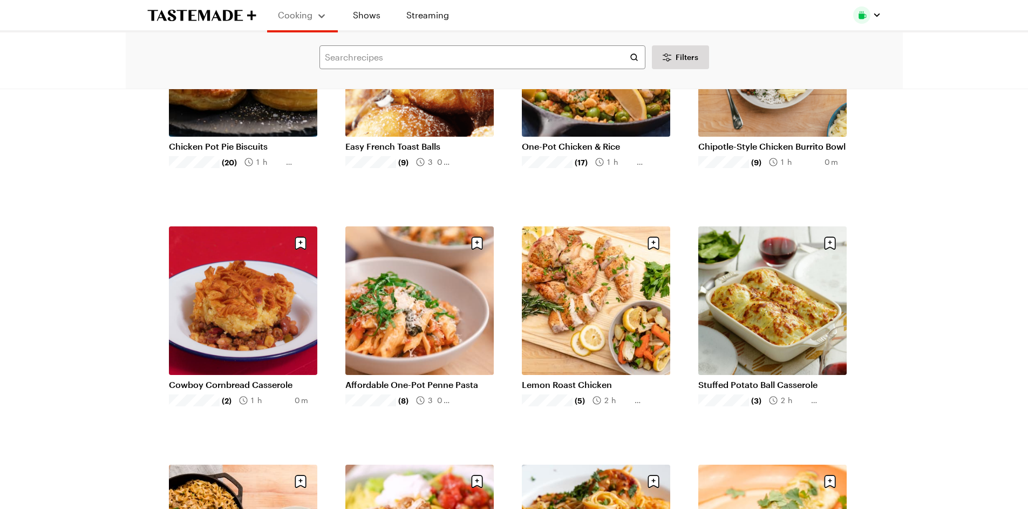
scroll to position [216, 0]
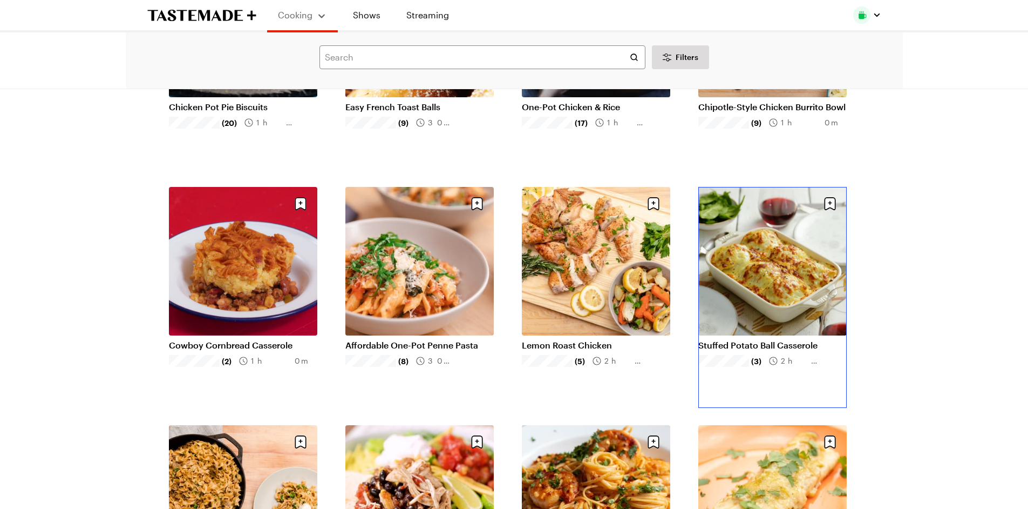
click at [768, 340] on link "Stuffed Potato Ball Casserole" at bounding box center [773, 345] width 148 height 11
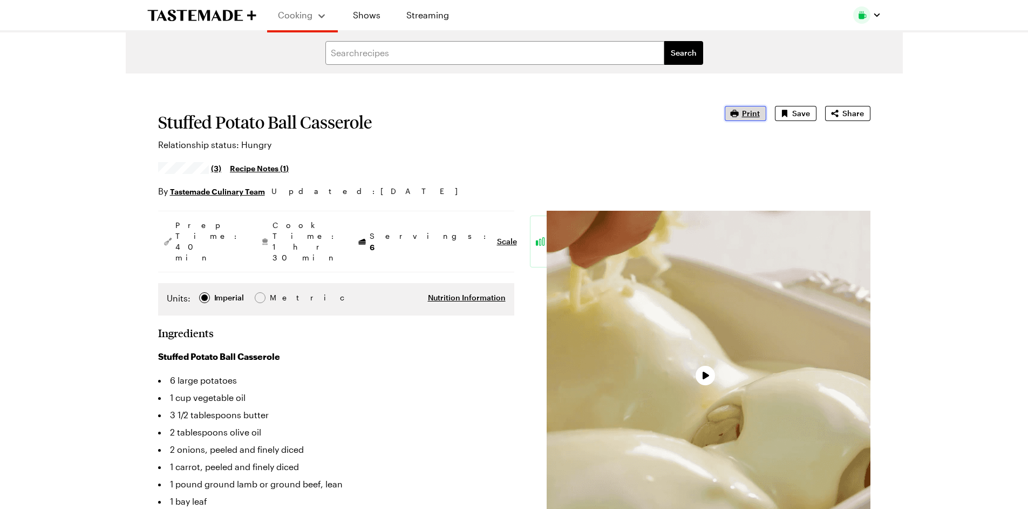
click at [734, 119] on button "Print" at bounding box center [746, 113] width 42 height 15
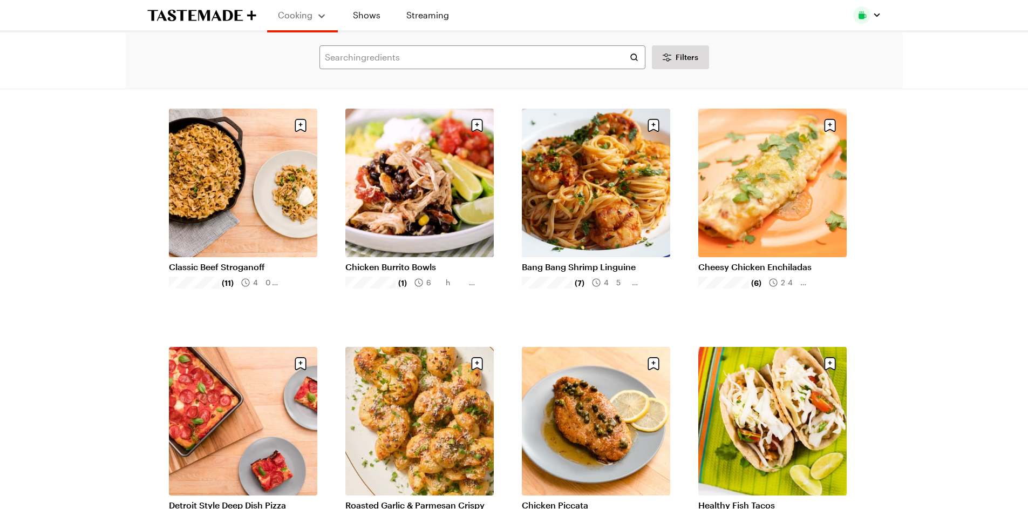
scroll to position [540, 0]
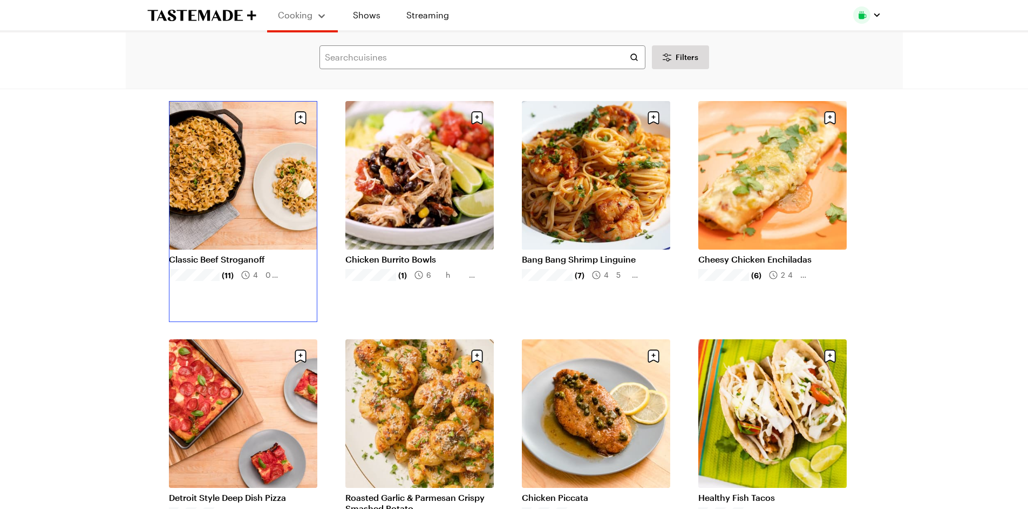
click at [229, 254] on link "Classic Beef Stroganoff" at bounding box center [243, 259] width 148 height 11
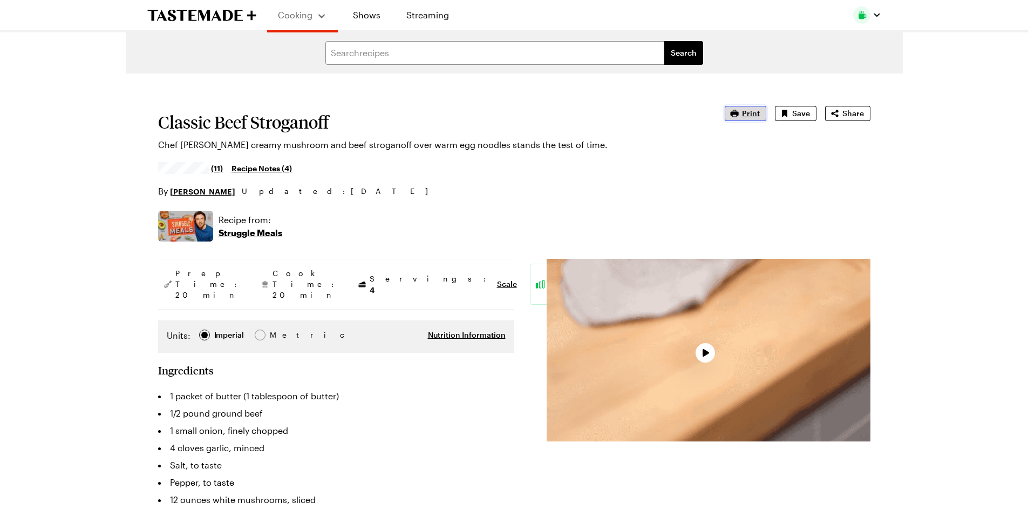
click at [753, 115] on span "Print" at bounding box center [751, 113] width 18 height 11
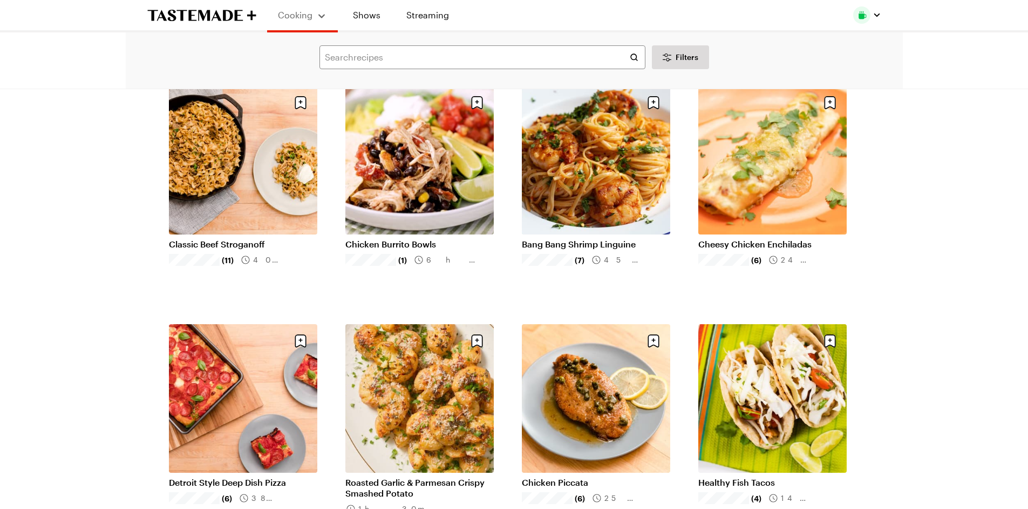
scroll to position [550, 0]
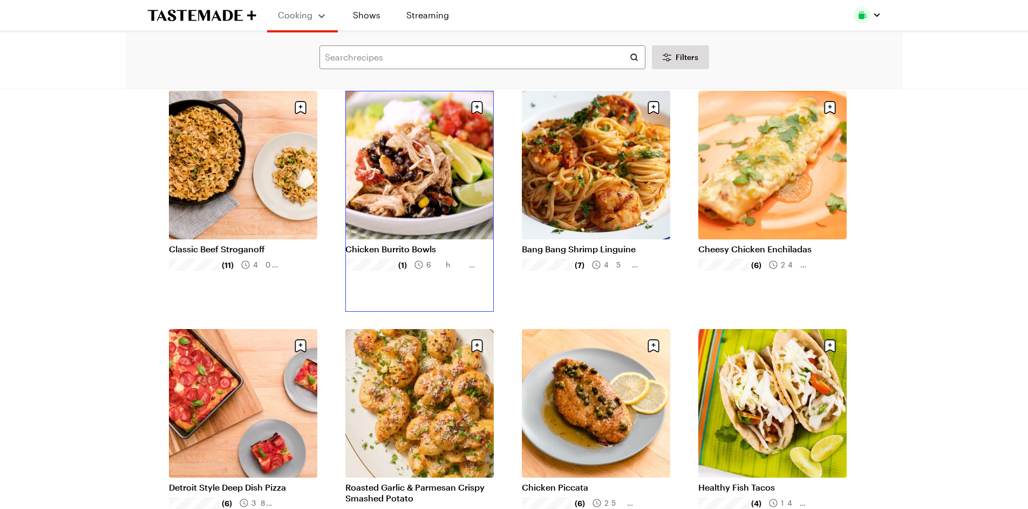
click at [419, 243] on link "Chicken Burrito Bowls" at bounding box center [420, 248] width 148 height 11
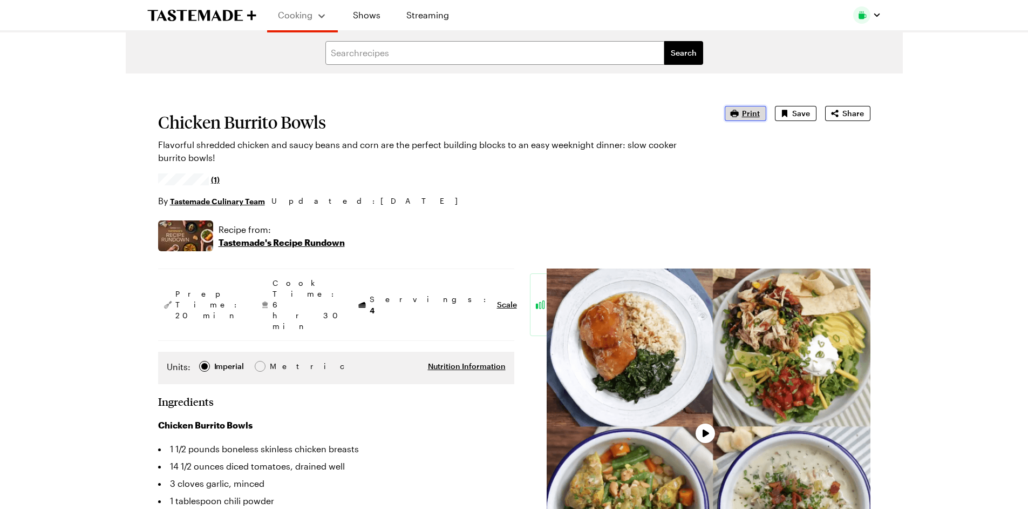
click at [747, 116] on span "Print" at bounding box center [751, 113] width 18 height 11
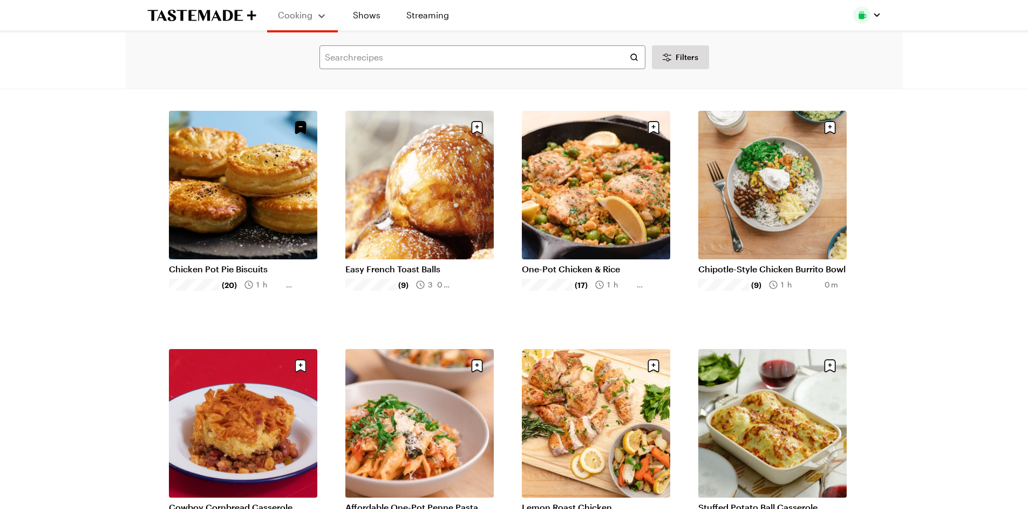
scroll to position [550, 0]
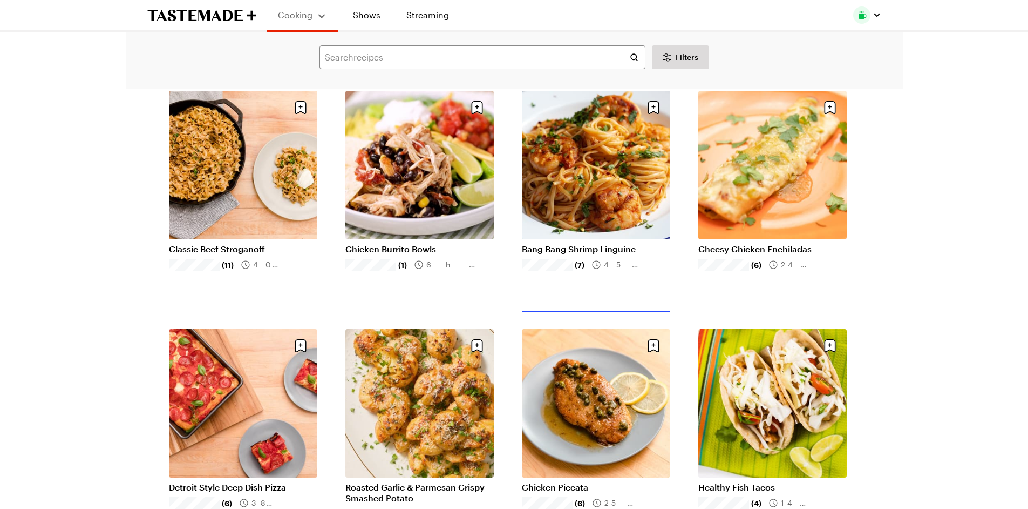
click at [589, 243] on link "Bang Bang Shrimp Linguine" at bounding box center [596, 248] width 148 height 11
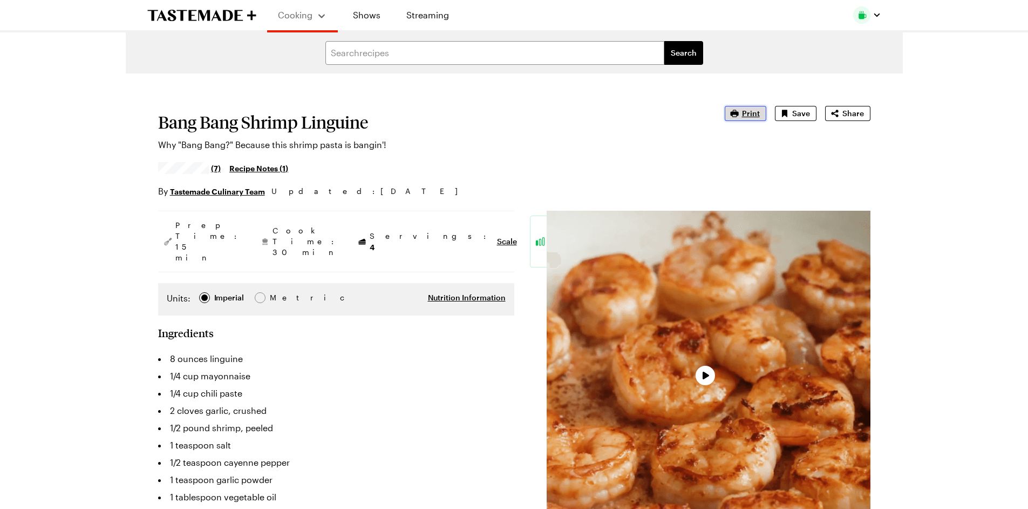
click at [752, 117] on span "Print" at bounding box center [751, 113] width 18 height 11
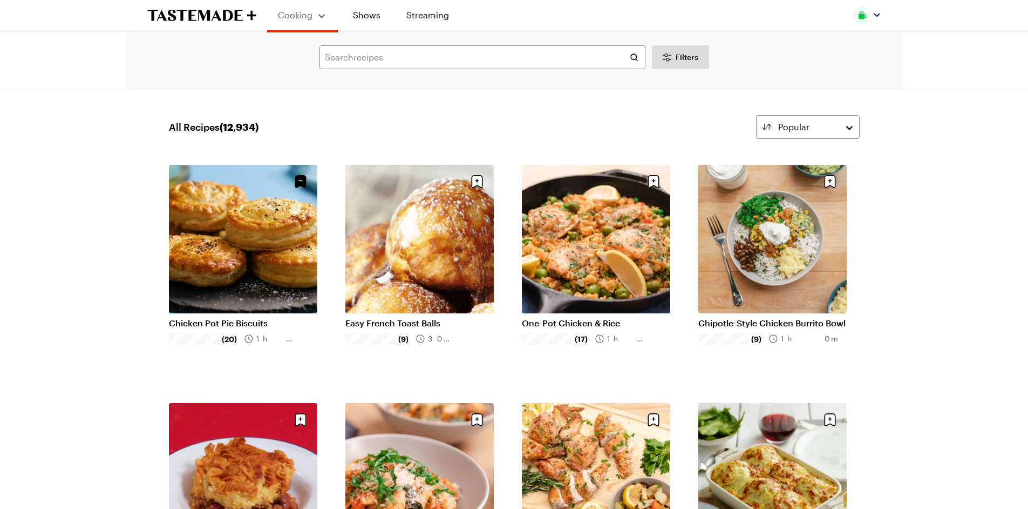
scroll to position [550, 0]
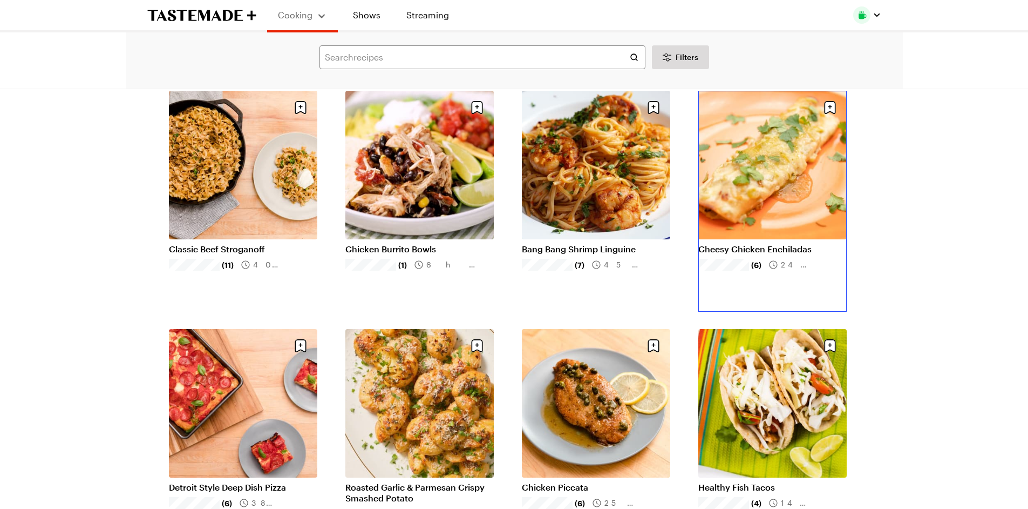
click at [771, 243] on link "Cheesy Chicken Enchiladas" at bounding box center [773, 248] width 148 height 11
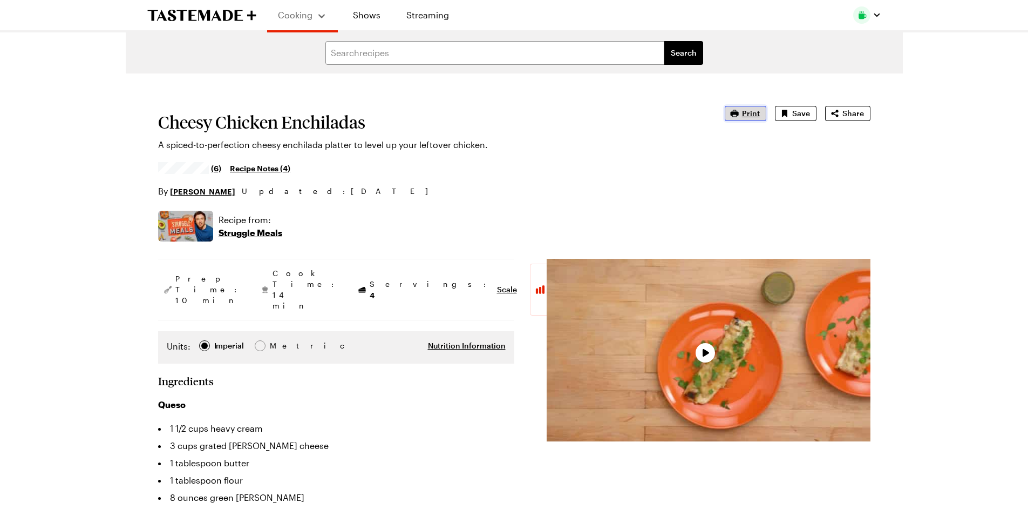
click at [748, 110] on span "Print" at bounding box center [751, 113] width 18 height 11
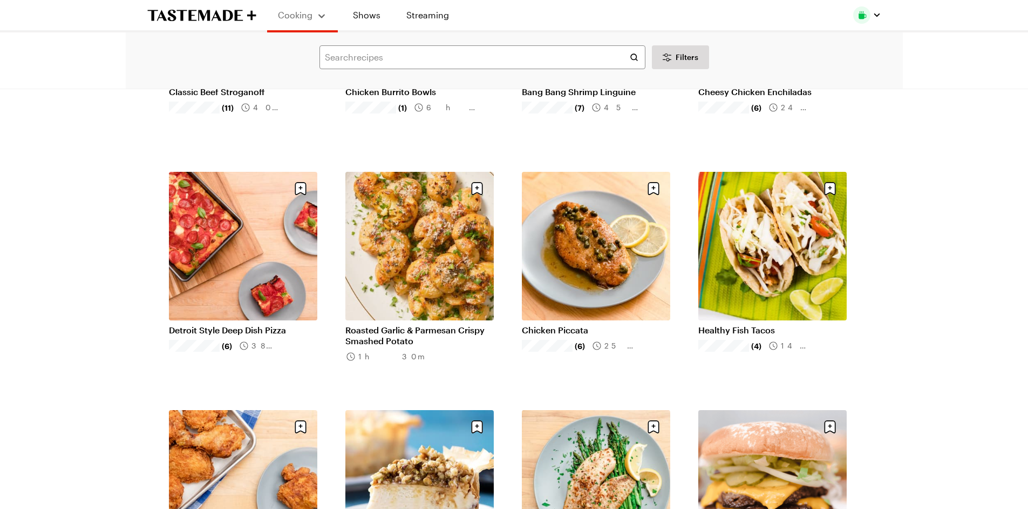
scroll to position [712, 0]
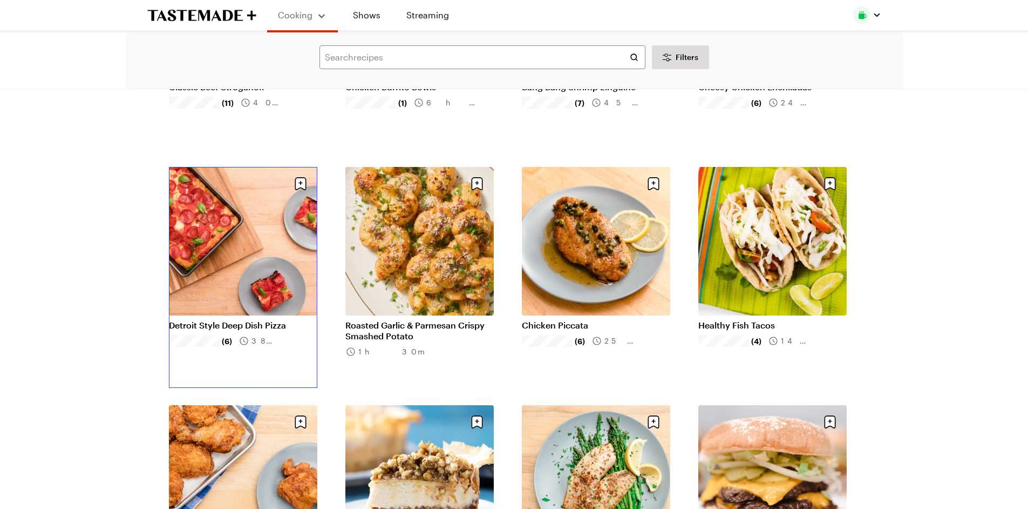
click at [229, 320] on link "Detroit Style Deep Dish Pizza" at bounding box center [243, 325] width 148 height 11
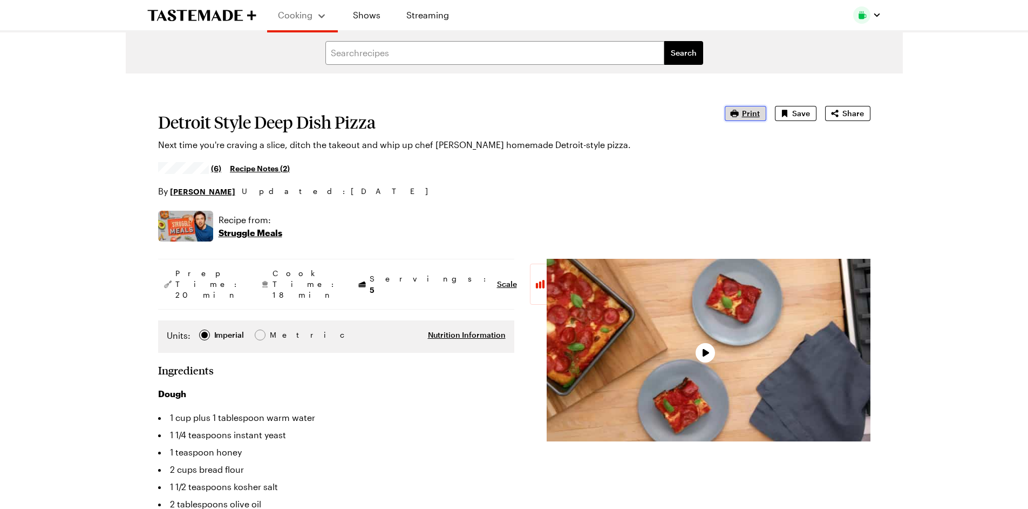
click at [750, 116] on span "Print" at bounding box center [751, 113] width 18 height 11
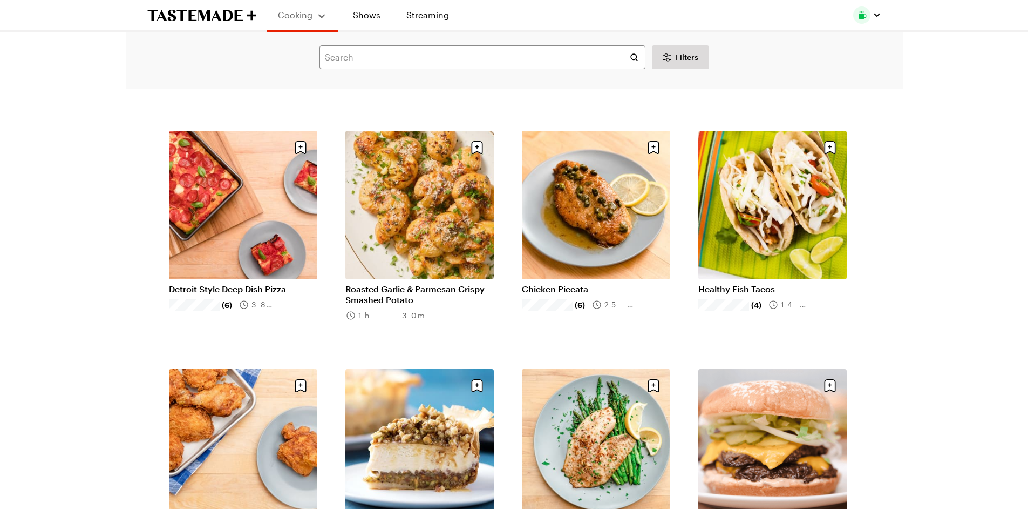
scroll to position [744, 0]
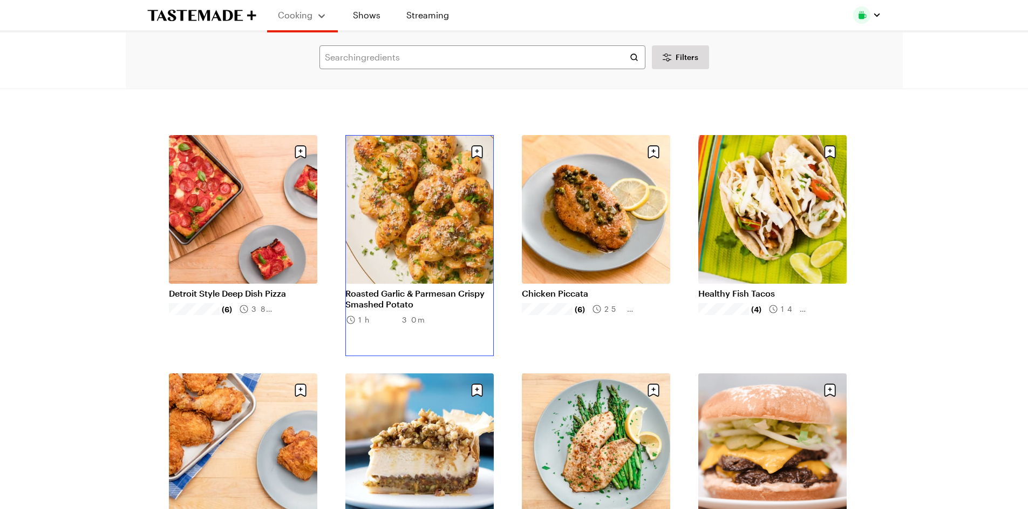
click at [424, 288] on link "Roasted Garlic & Parmesan Crispy Smashed Potato" at bounding box center [420, 299] width 148 height 22
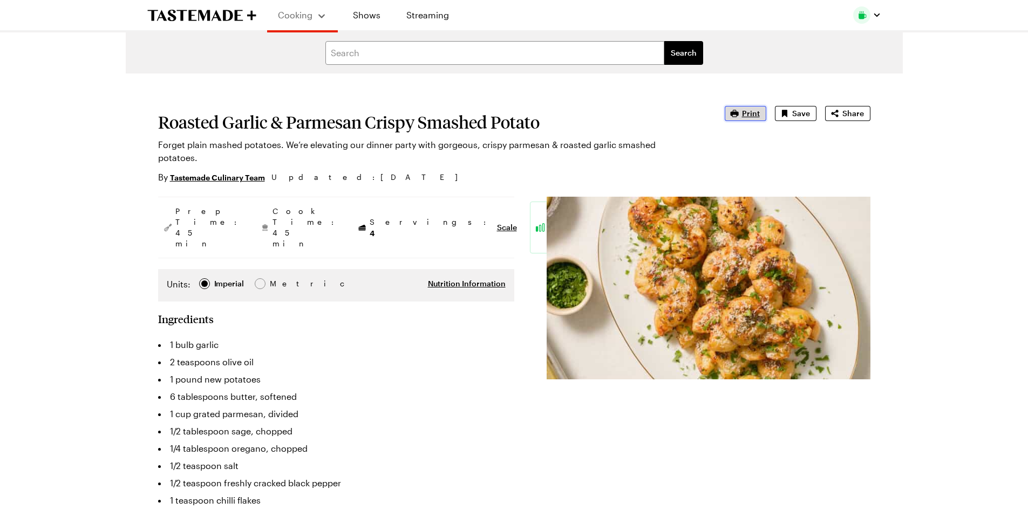
click at [739, 116] on icon "button" at bounding box center [734, 113] width 8 height 7
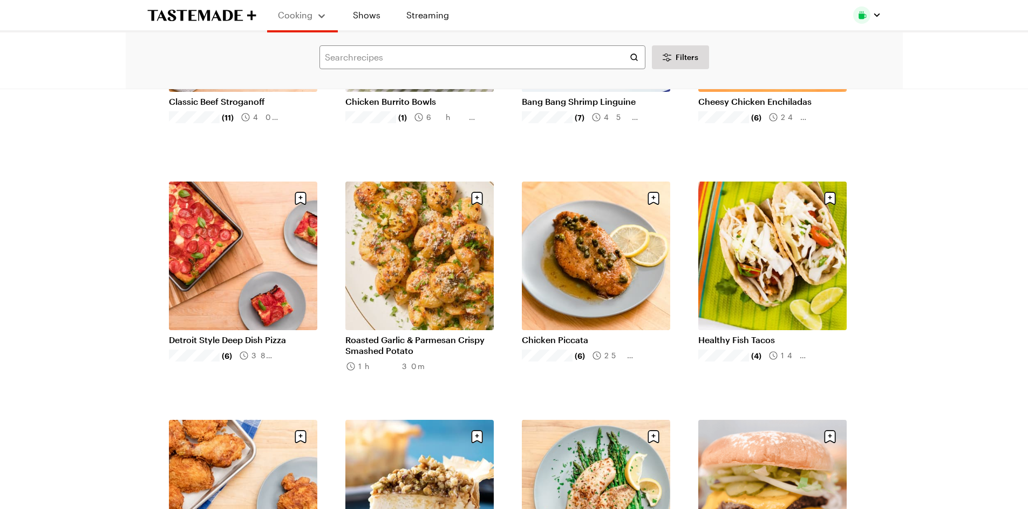
scroll to position [702, 0]
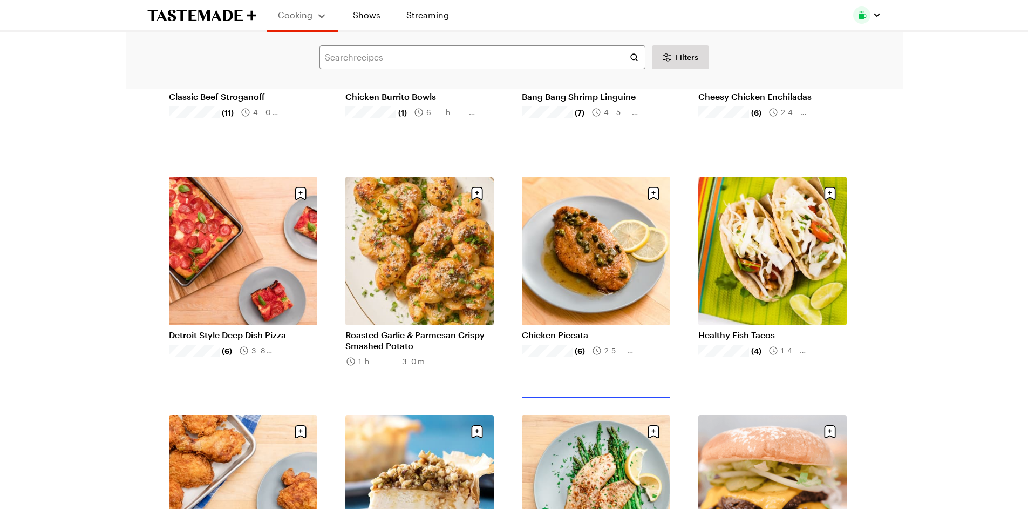
click at [590, 329] on link "Chicken Piccata" at bounding box center [596, 334] width 148 height 11
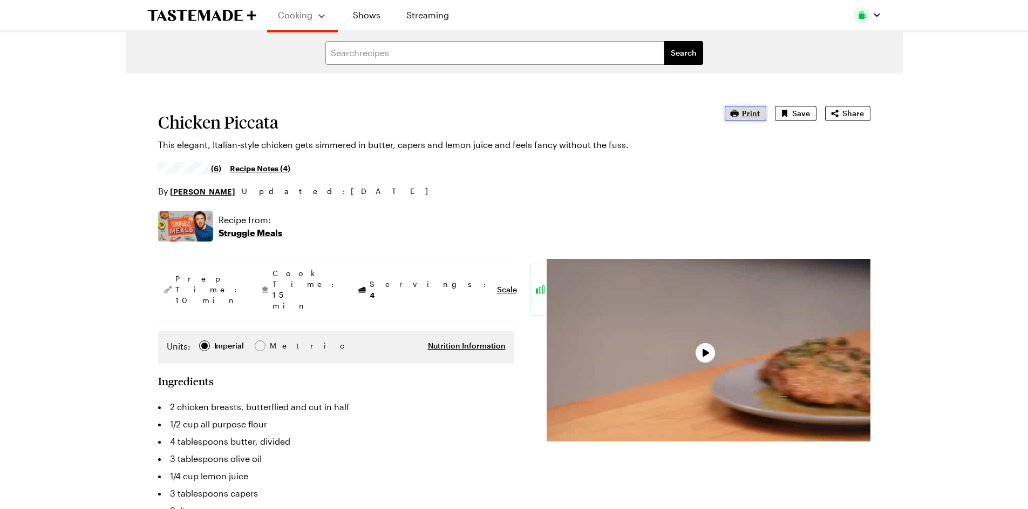
click at [740, 113] on icon "button" at bounding box center [734, 113] width 11 height 11
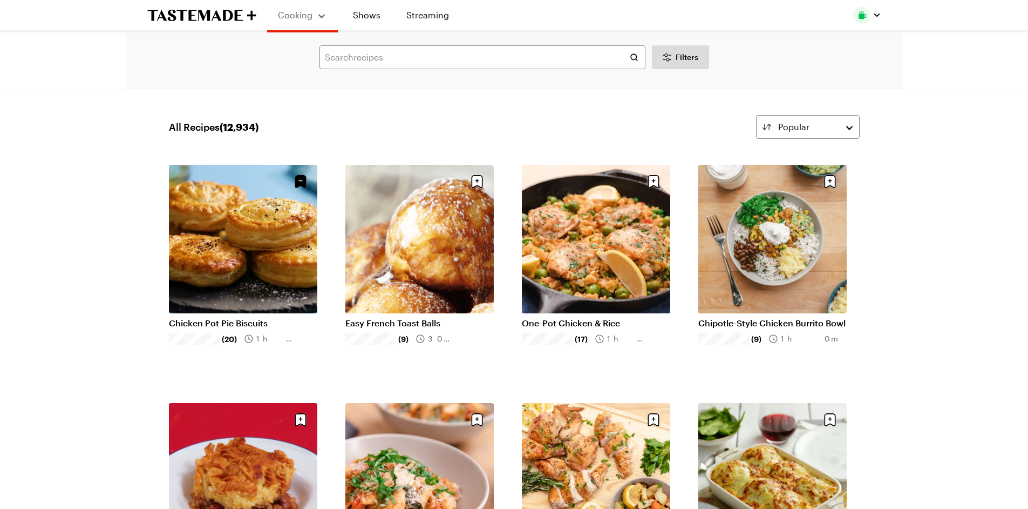
scroll to position [756, 0]
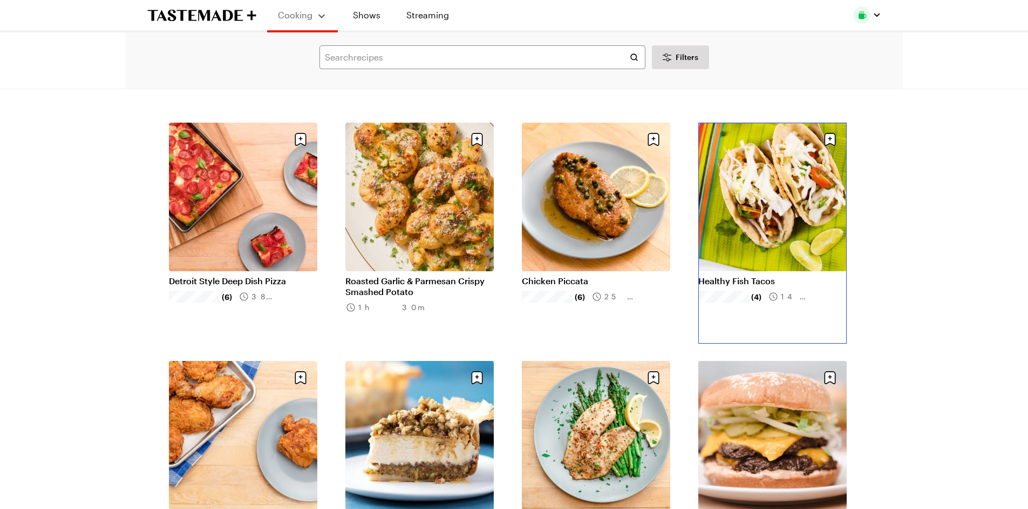
click at [748, 275] on link "Healthy Fish Tacos" at bounding box center [773, 280] width 148 height 11
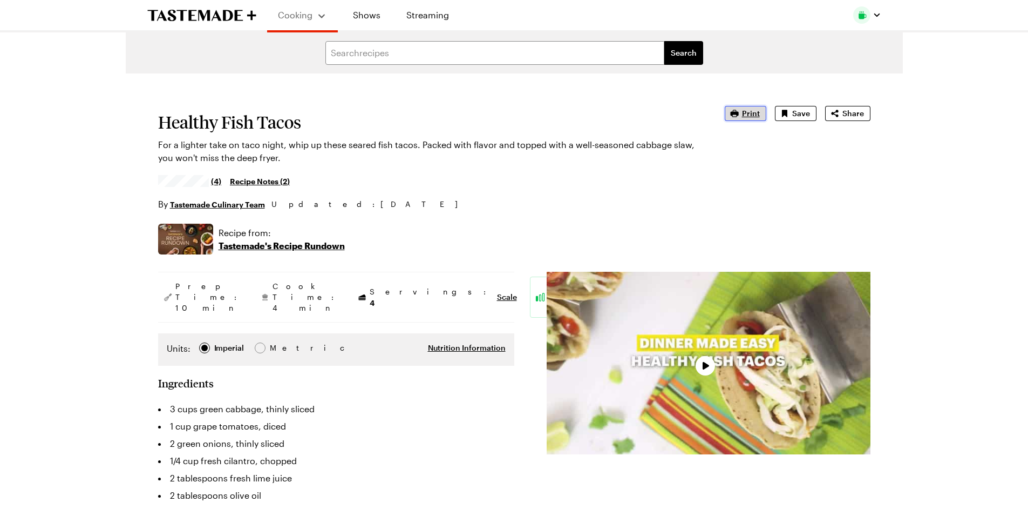
click at [749, 116] on span "Print" at bounding box center [751, 113] width 18 height 11
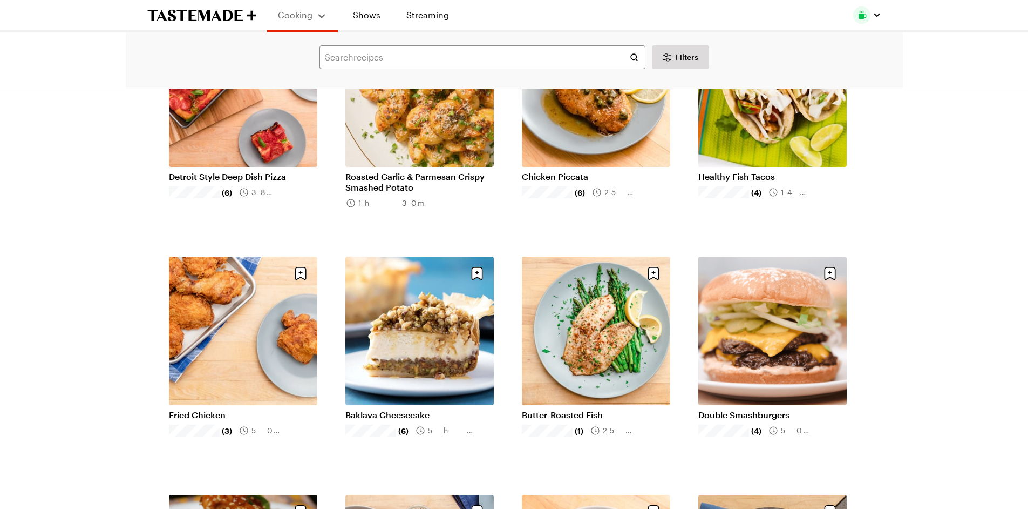
scroll to position [864, 0]
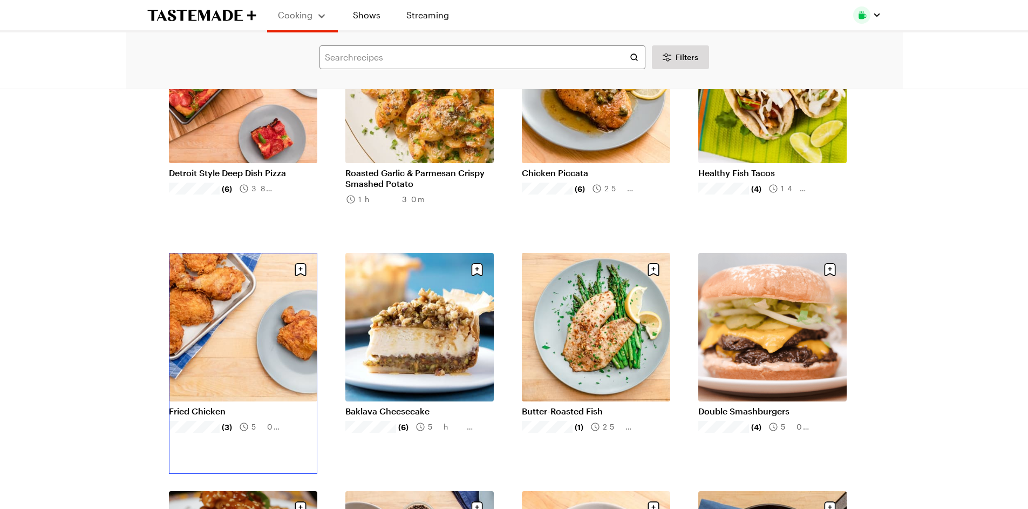
click at [259, 405] on link "Fried Chicken" at bounding box center [243, 410] width 148 height 11
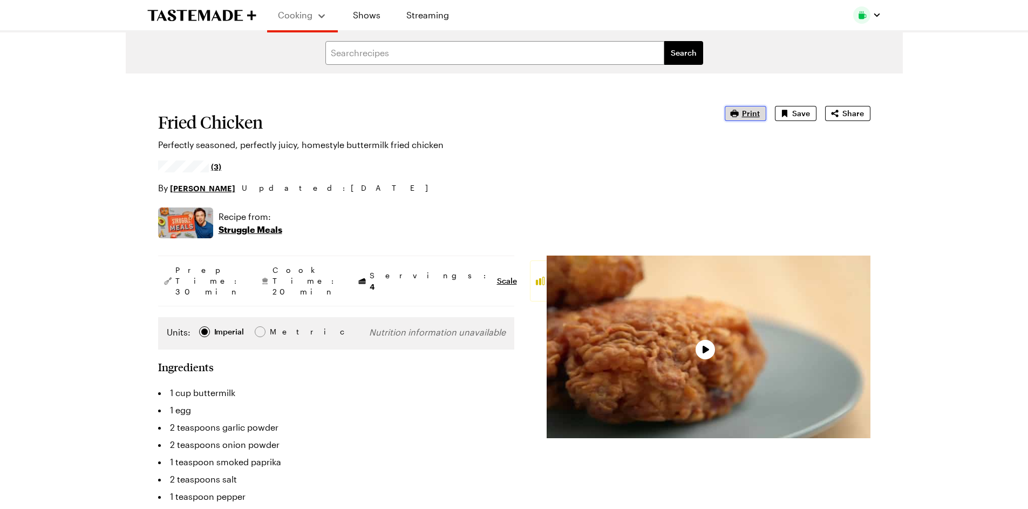
click at [736, 113] on icon "button" at bounding box center [734, 113] width 8 height 7
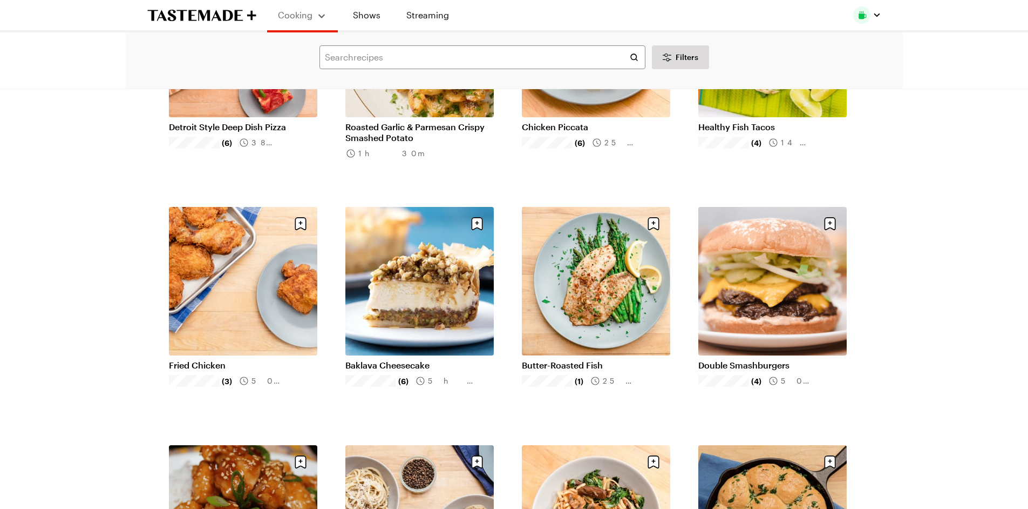
scroll to position [918, 0]
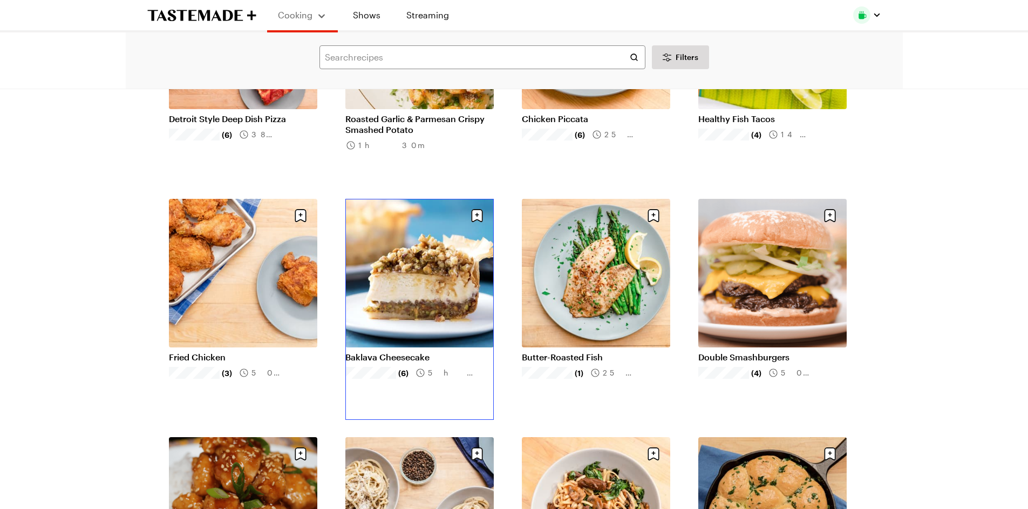
click at [438, 351] on link "Baklava Cheesecake" at bounding box center [420, 356] width 148 height 11
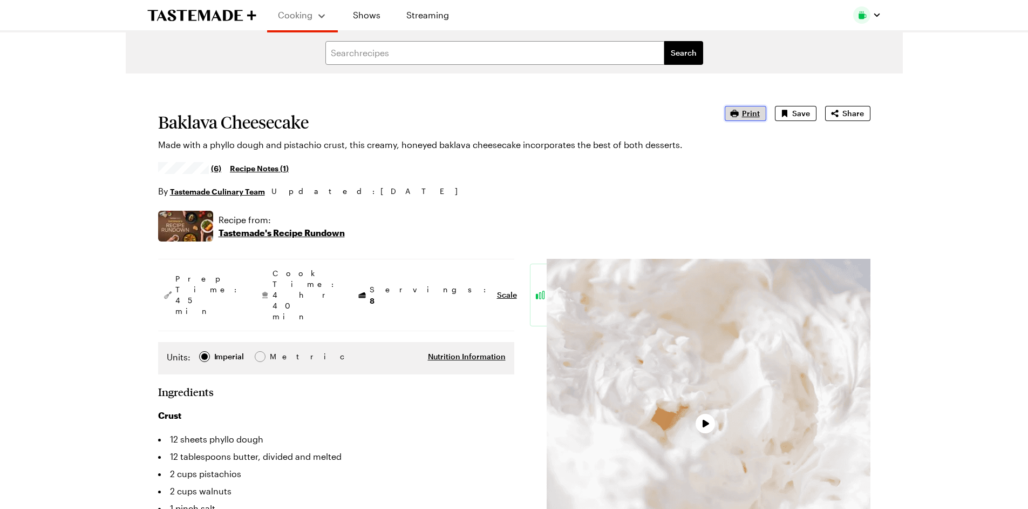
click at [746, 119] on button "Print" at bounding box center [746, 113] width 42 height 15
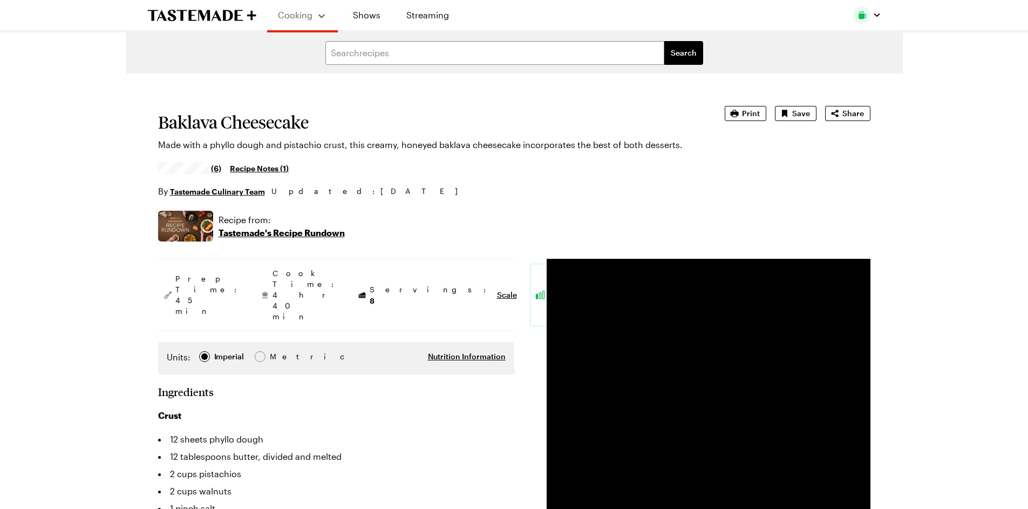
scroll to position [918, 0]
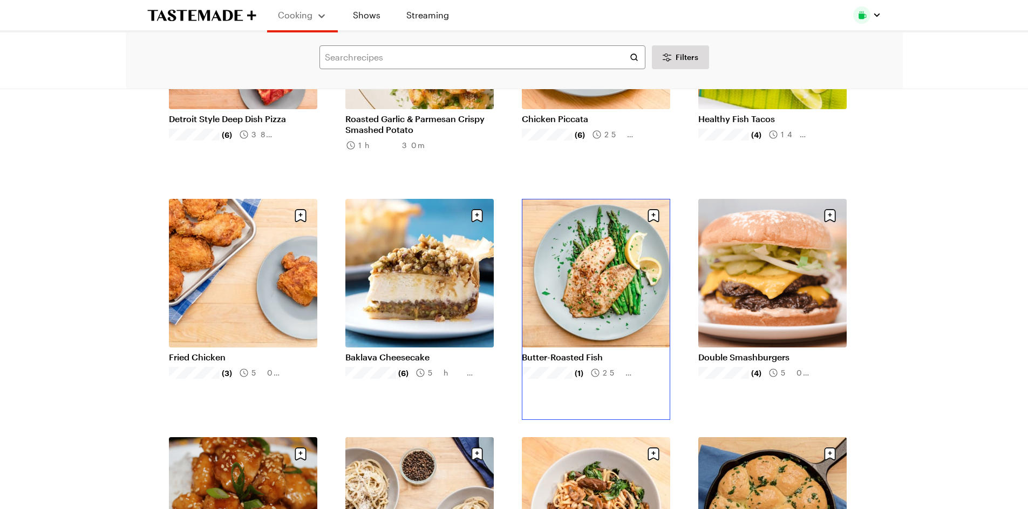
click at [617, 351] on link "Butter-Roasted Fish" at bounding box center [596, 356] width 148 height 11
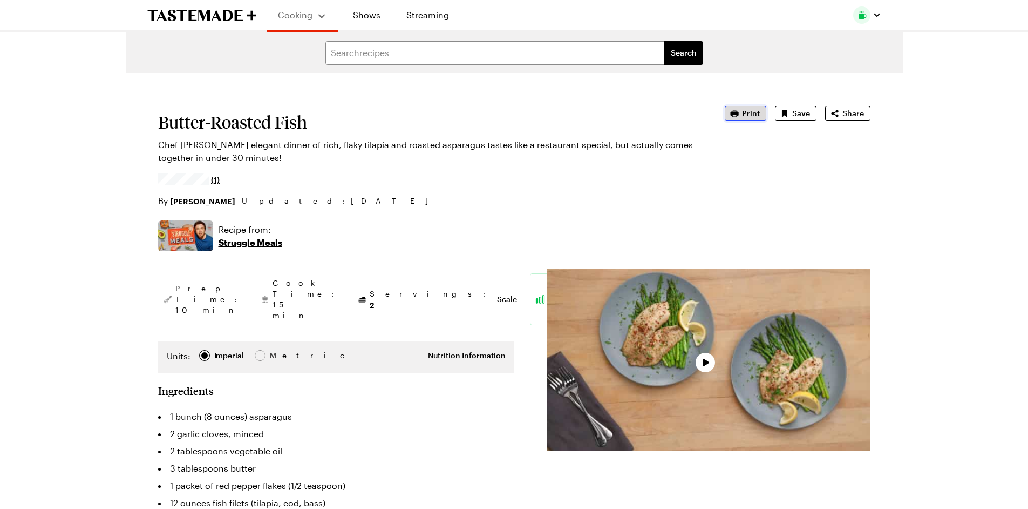
click at [761, 109] on button "Print" at bounding box center [746, 113] width 42 height 15
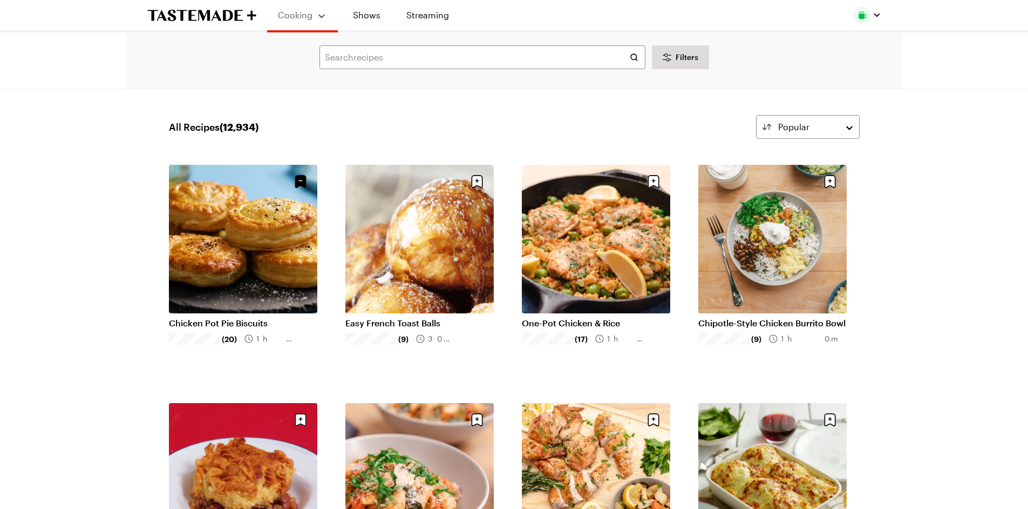
scroll to position [918, 0]
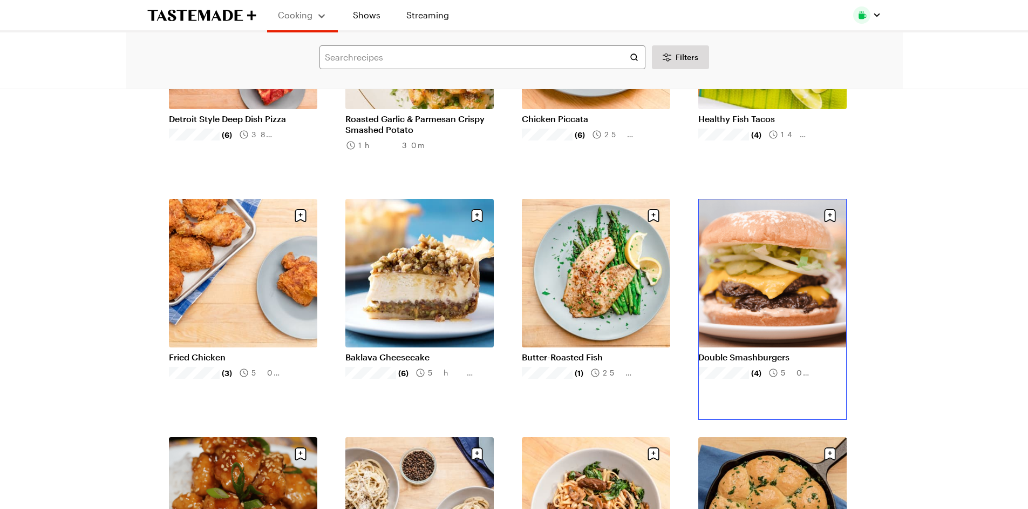
click at [722, 351] on link "Double Smashburgers" at bounding box center [773, 356] width 148 height 11
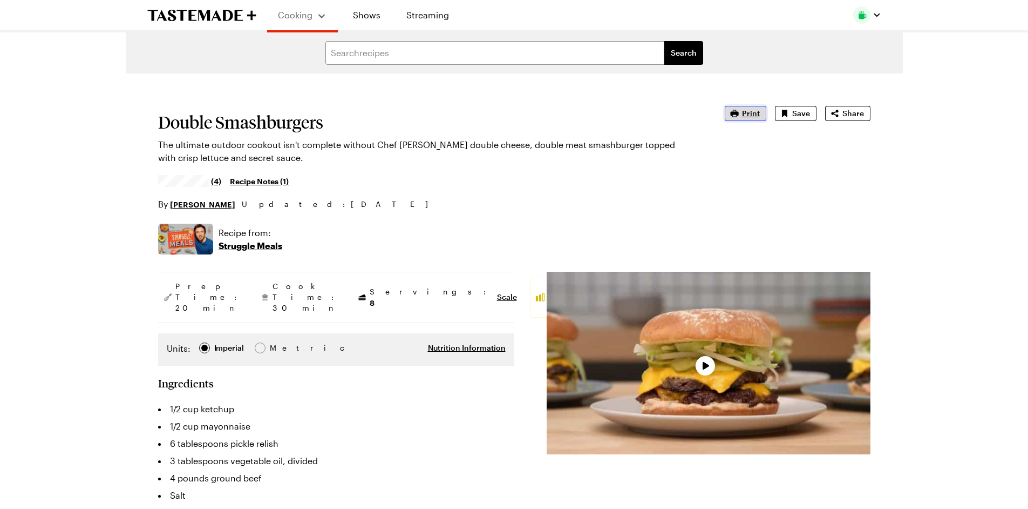
click at [747, 118] on span "Print" at bounding box center [751, 113] width 18 height 11
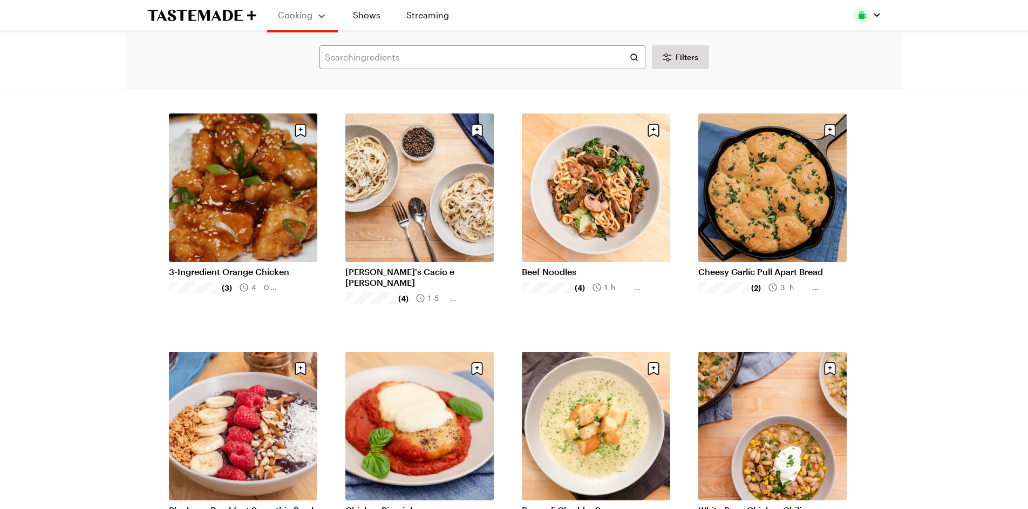
scroll to position [1242, 0]
click at [276, 266] on link "3-Ingredient Orange Chicken" at bounding box center [243, 271] width 148 height 11
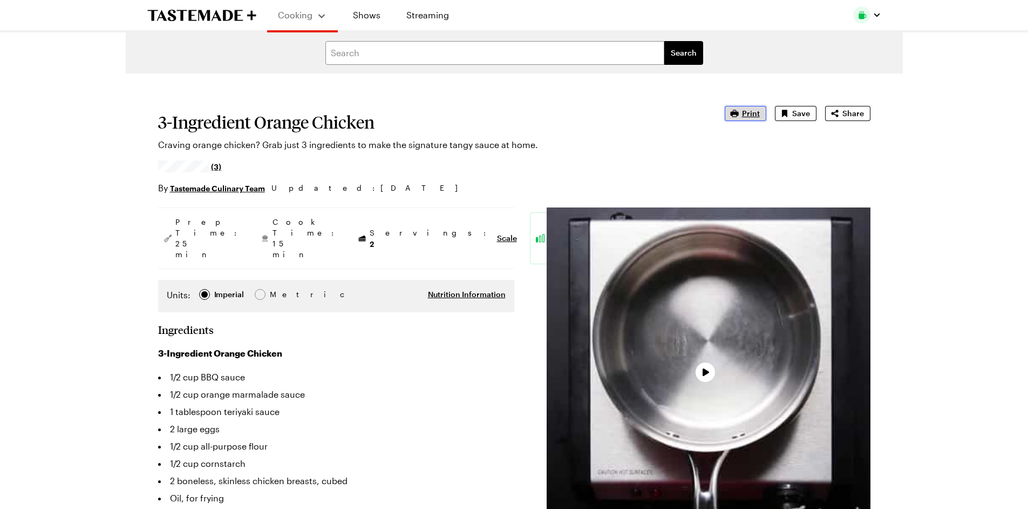
click at [752, 111] on span "Print" at bounding box center [751, 113] width 18 height 11
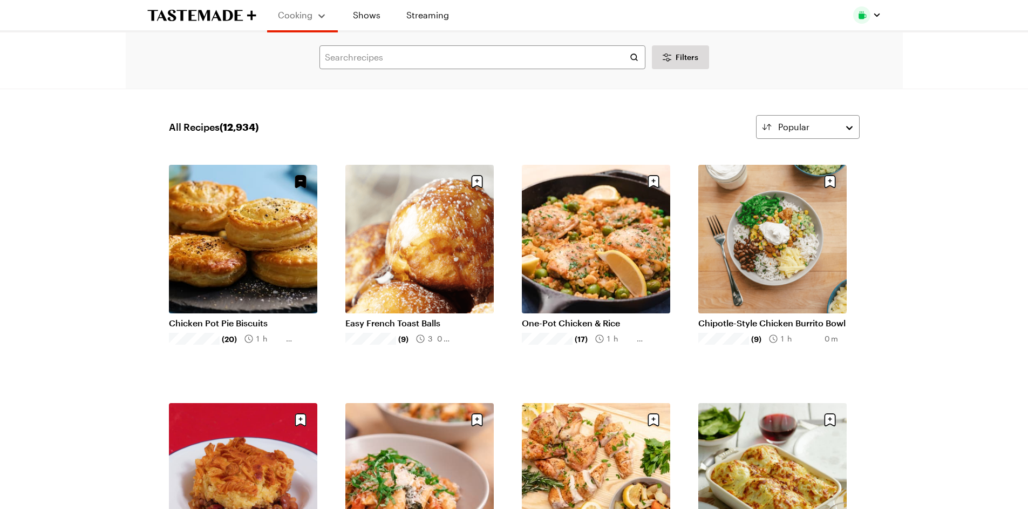
scroll to position [1242, 0]
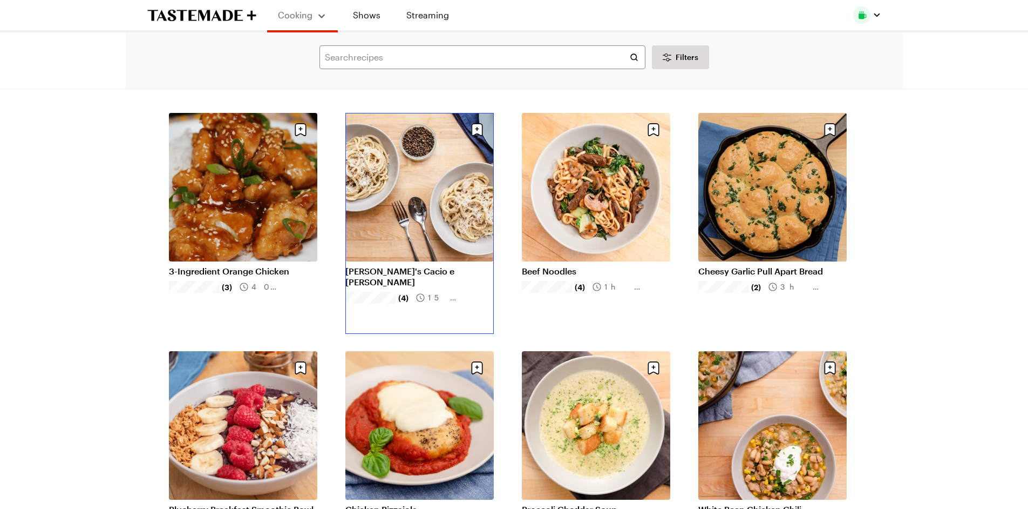
click at [414, 266] on link "Frankie's Cacio e Pepe" at bounding box center [420, 277] width 148 height 22
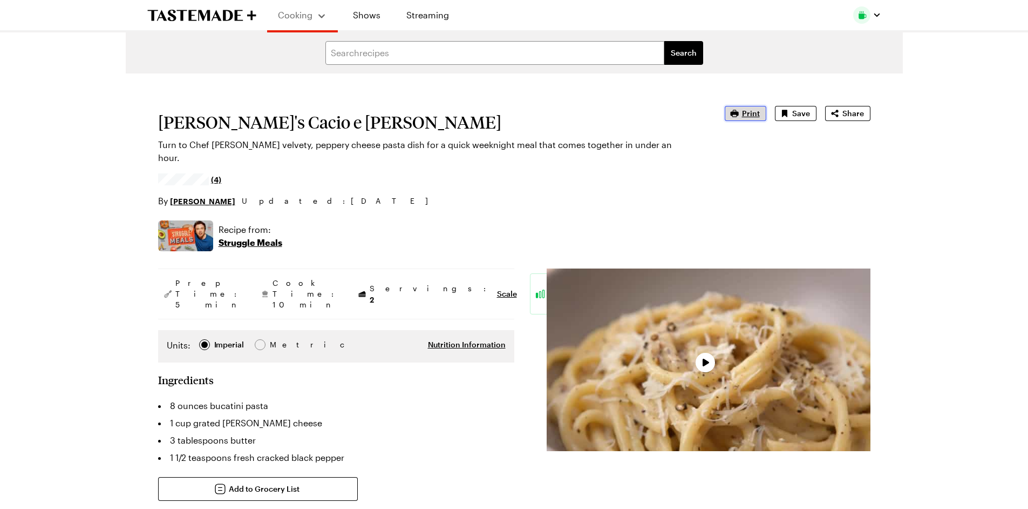
click at [749, 113] on span "Print" at bounding box center [751, 113] width 18 height 11
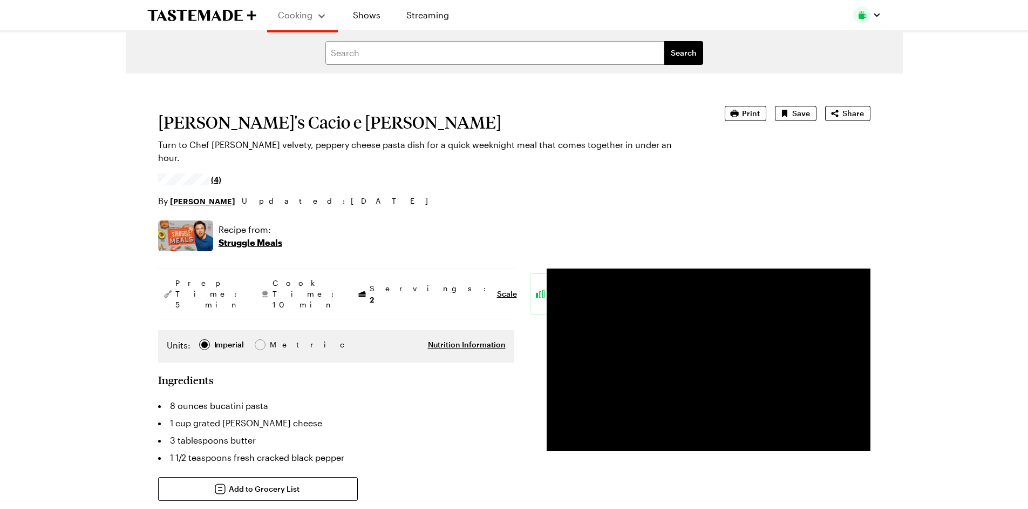
scroll to position [1242, 0]
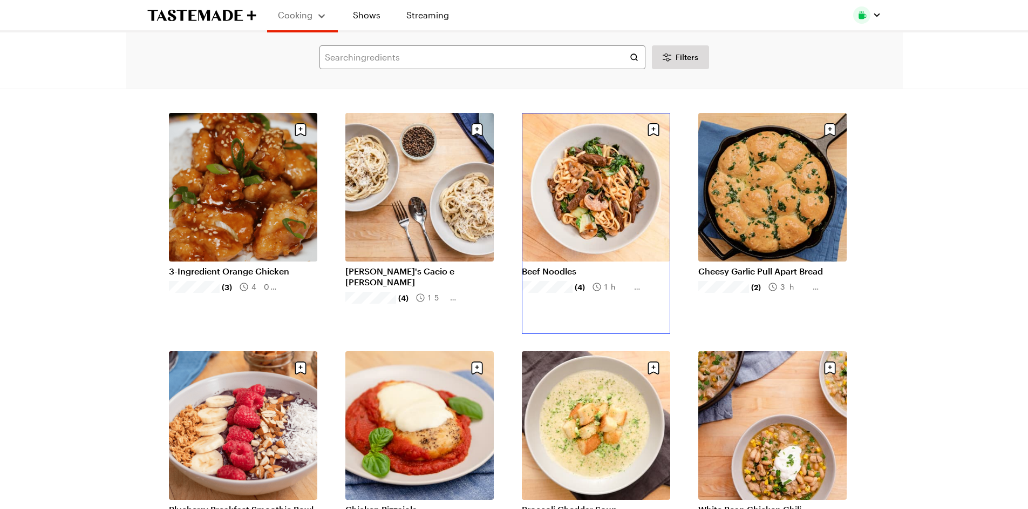
click at [586, 266] on link "Beef Noodles" at bounding box center [596, 271] width 148 height 11
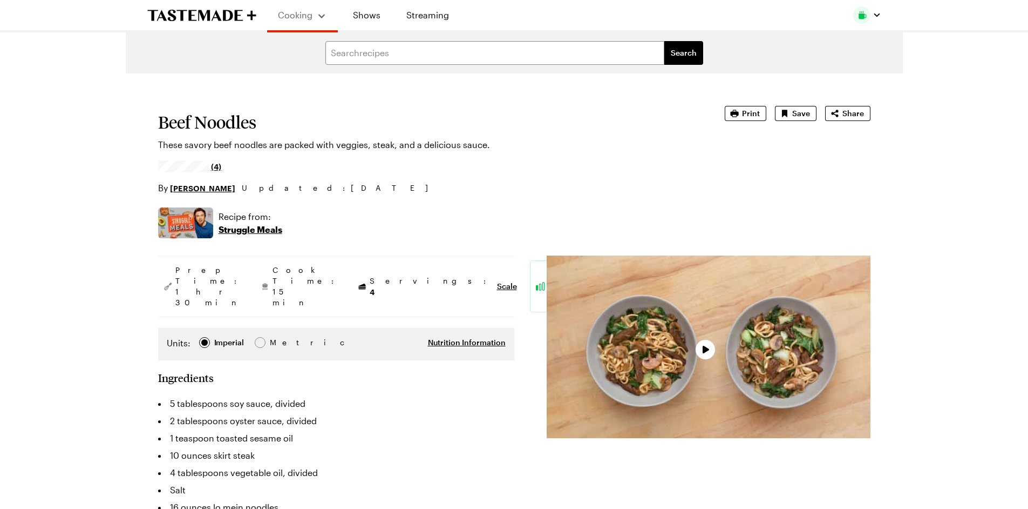
type textarea "x"
click at [742, 116] on button "Print" at bounding box center [746, 113] width 42 height 15
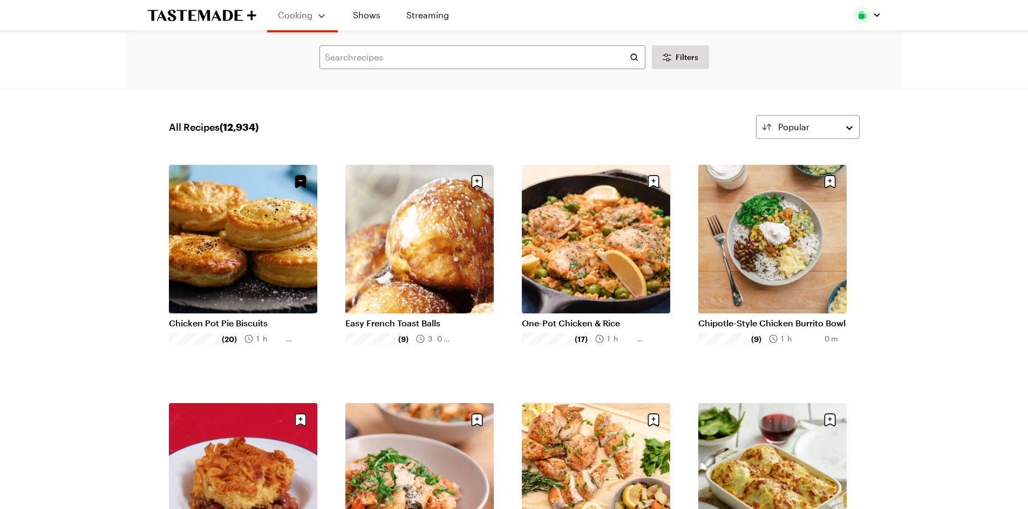
scroll to position [1242, 0]
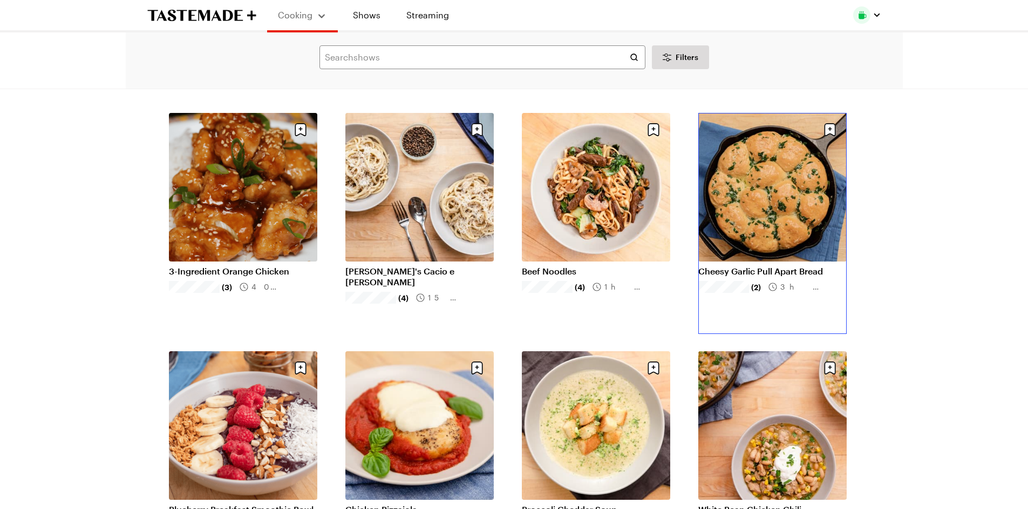
click at [766, 266] on link "Cheesy Garlic Pull Apart Bread" at bounding box center [773, 271] width 148 height 11
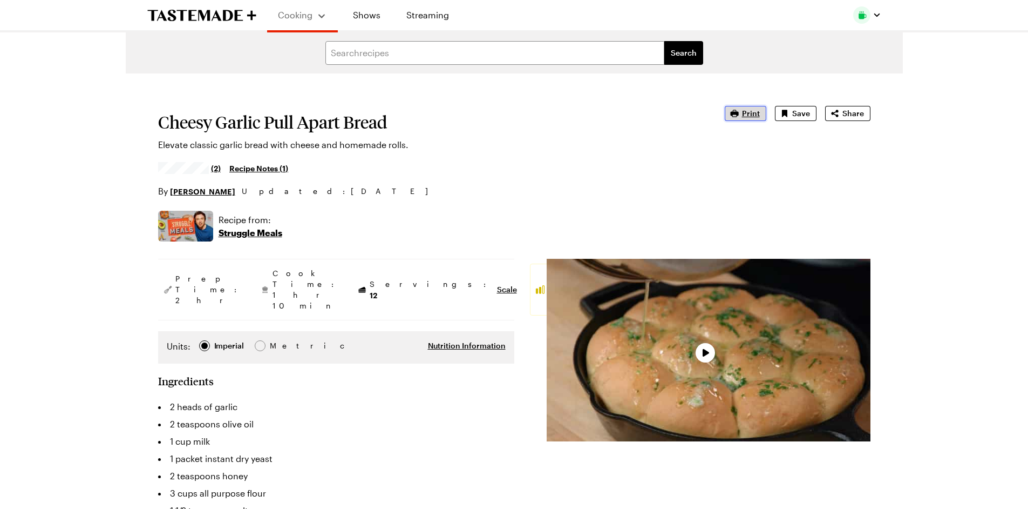
type textarea "x"
click at [739, 107] on button "Print" at bounding box center [746, 113] width 42 height 15
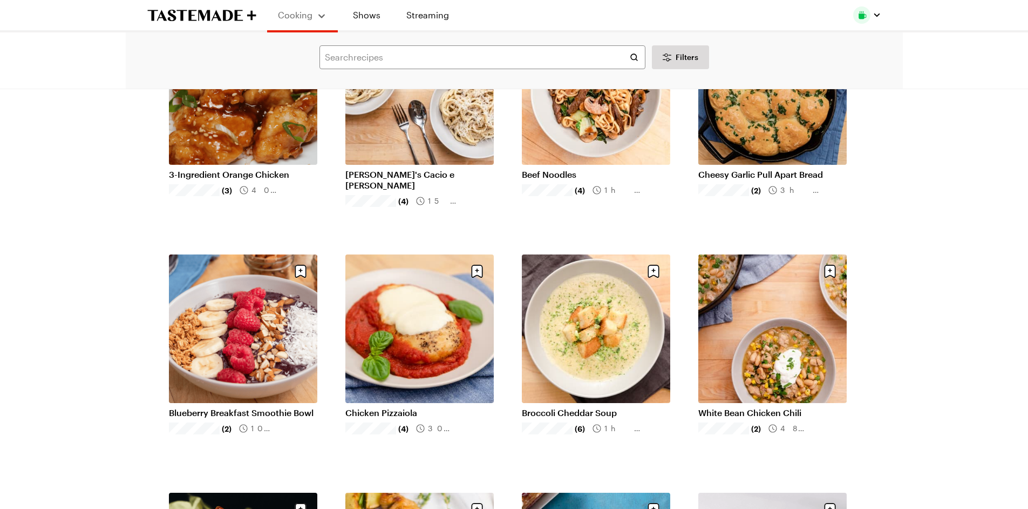
scroll to position [1350, 0]
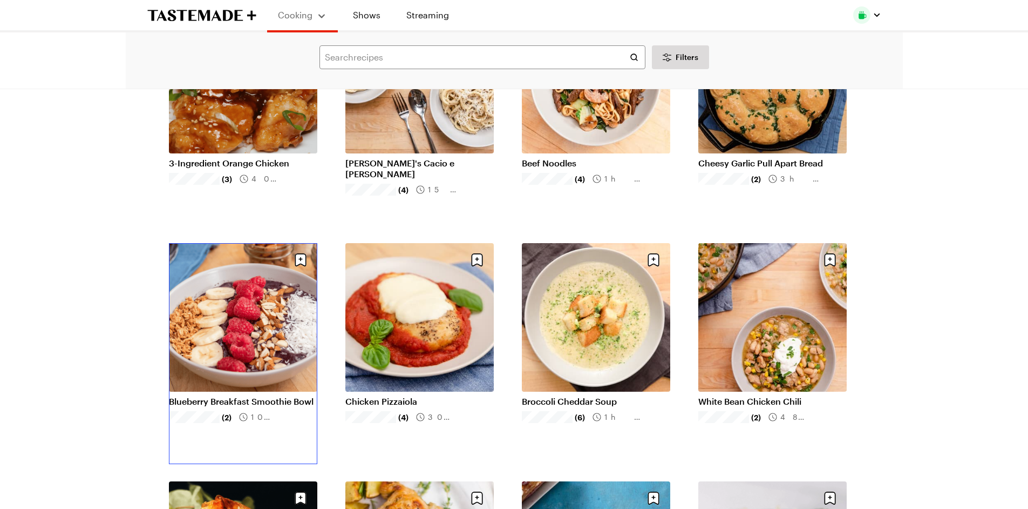
click at [274, 396] on link "Blueberry Breakfast Smoothie Bowl" at bounding box center [243, 401] width 148 height 11
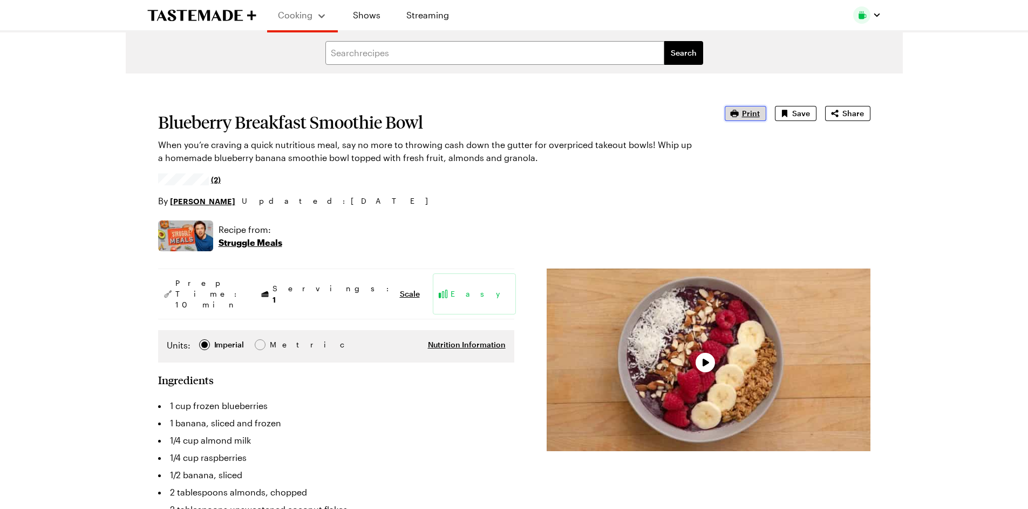
click at [750, 116] on span "Print" at bounding box center [751, 113] width 18 height 11
type textarea "x"
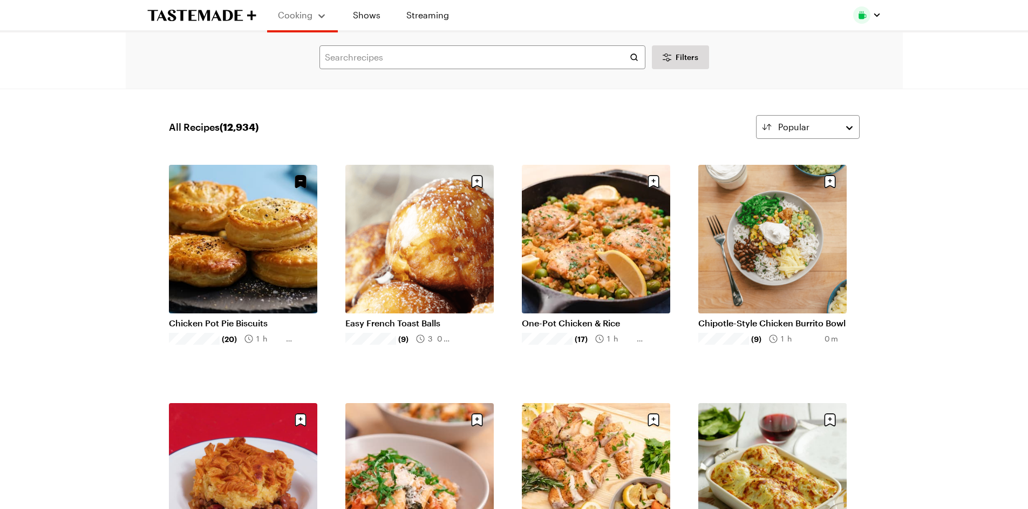
scroll to position [1350, 0]
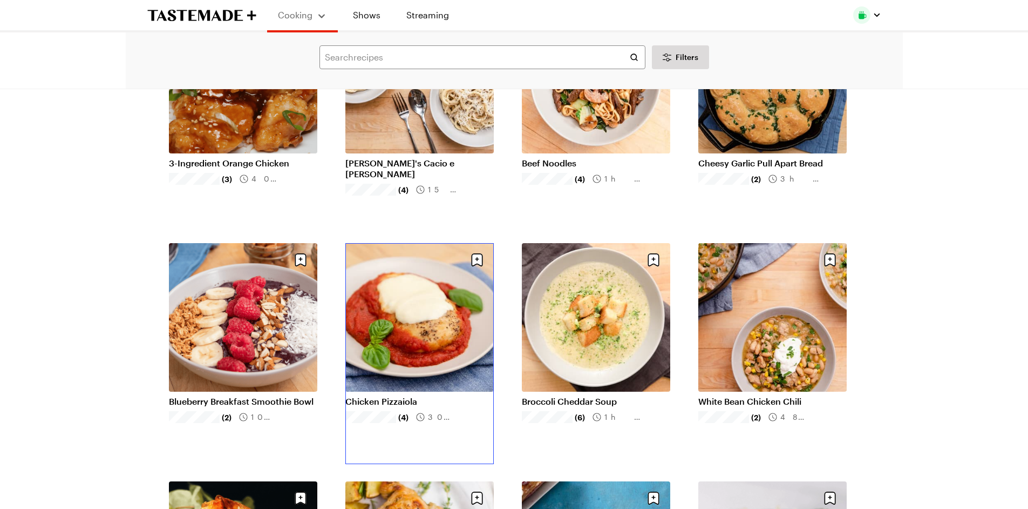
click at [456, 396] on link "Chicken Pizzaiola" at bounding box center [420, 401] width 148 height 11
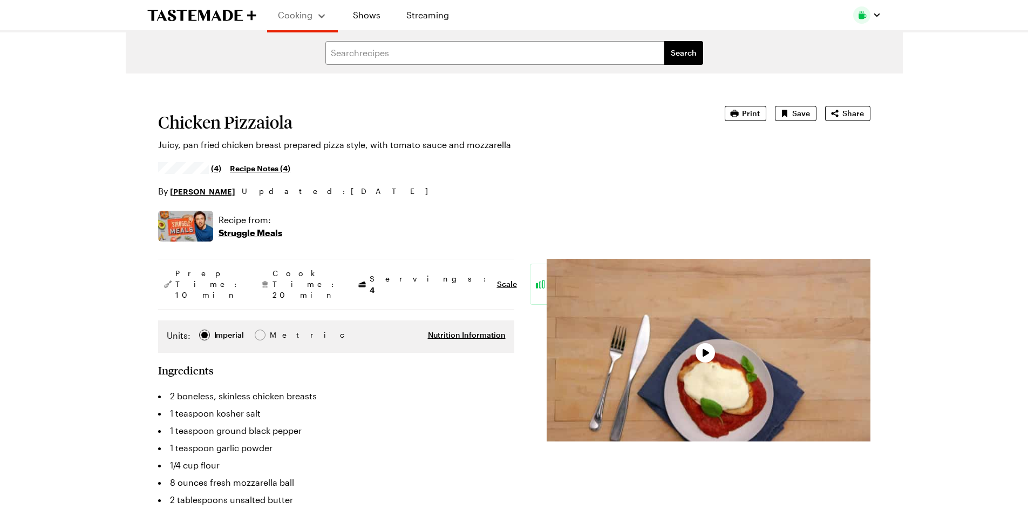
type textarea "x"
click at [739, 118] on icon "button" at bounding box center [734, 113] width 11 height 11
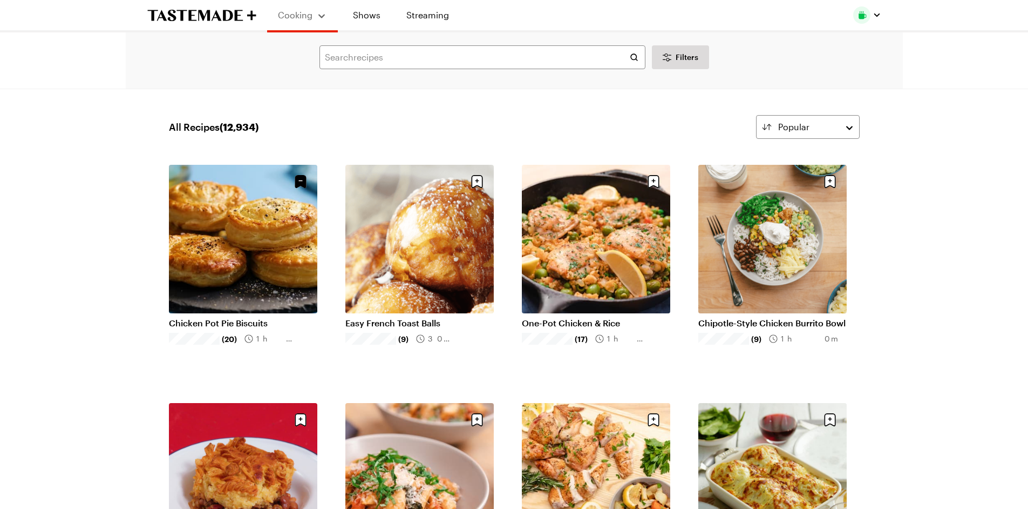
scroll to position [1350, 0]
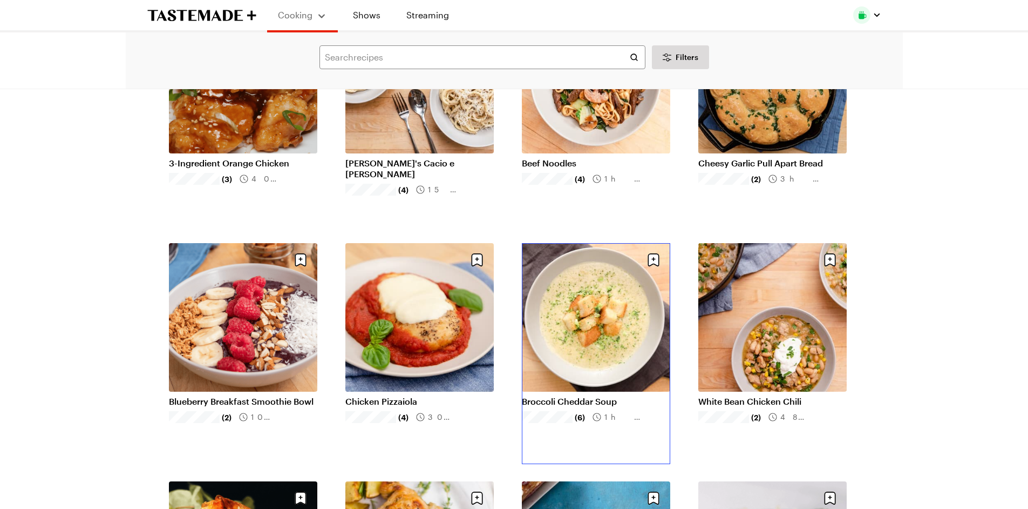
click at [604, 396] on link "Broccoli Cheddar Soup" at bounding box center [596, 401] width 148 height 11
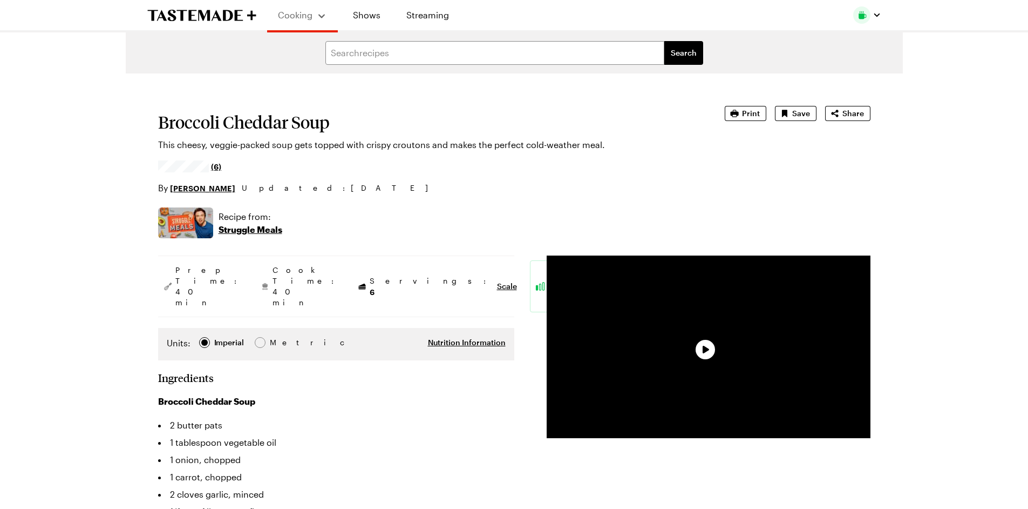
type textarea "x"
click at [754, 111] on span "Print" at bounding box center [751, 113] width 18 height 11
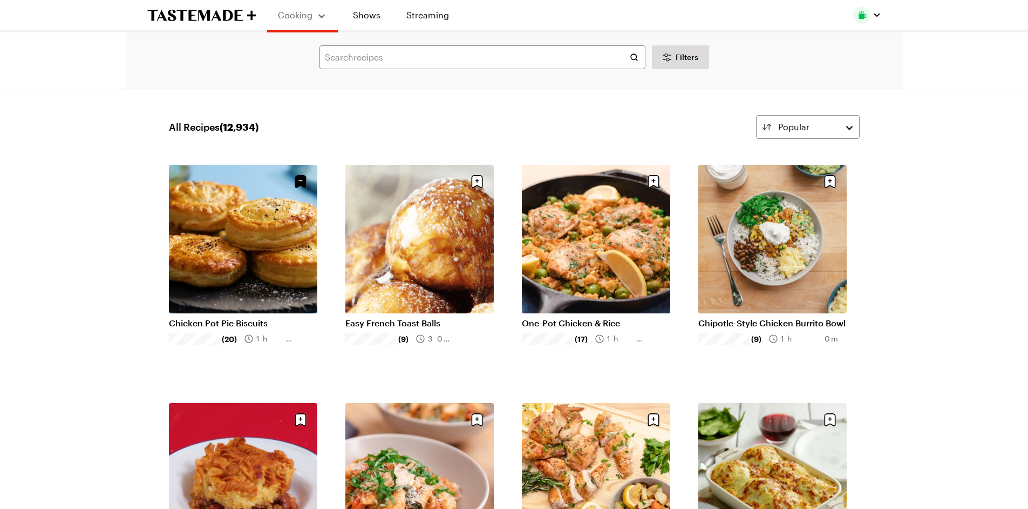
scroll to position [1350, 0]
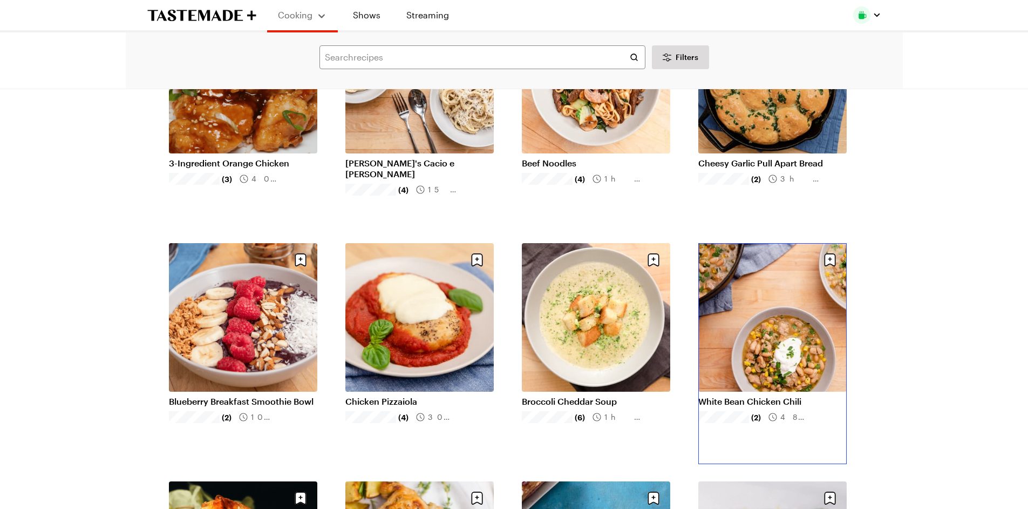
click at [760, 396] on link "White Bean Chicken Chili" at bounding box center [773, 401] width 148 height 11
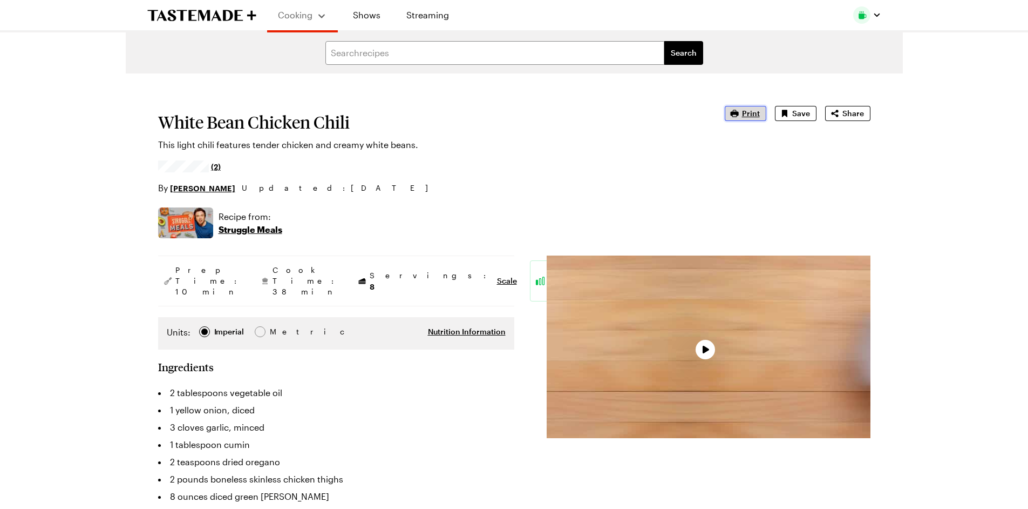
click at [740, 113] on icon "button" at bounding box center [734, 113] width 11 height 11
type textarea "x"
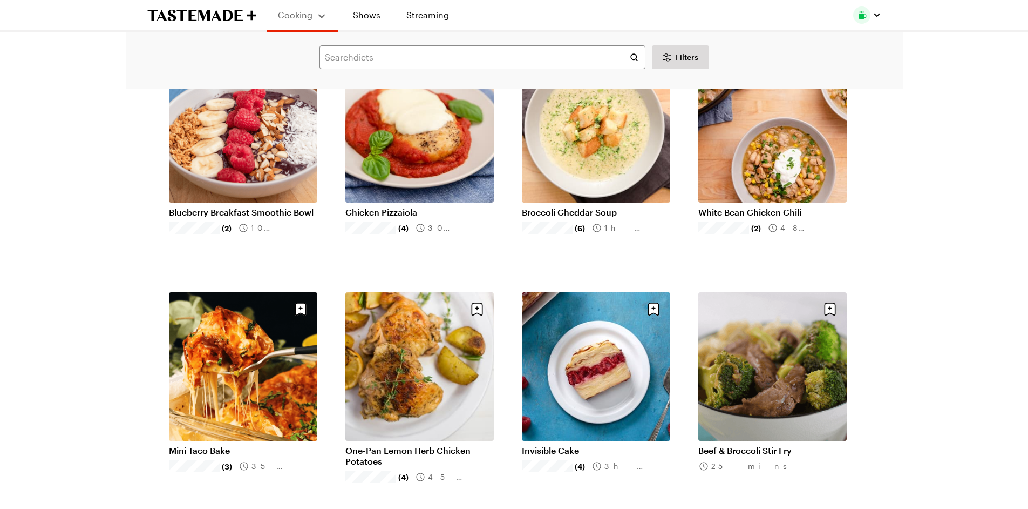
scroll to position [1620, 0]
